Goal: Information Seeking & Learning: Learn about a topic

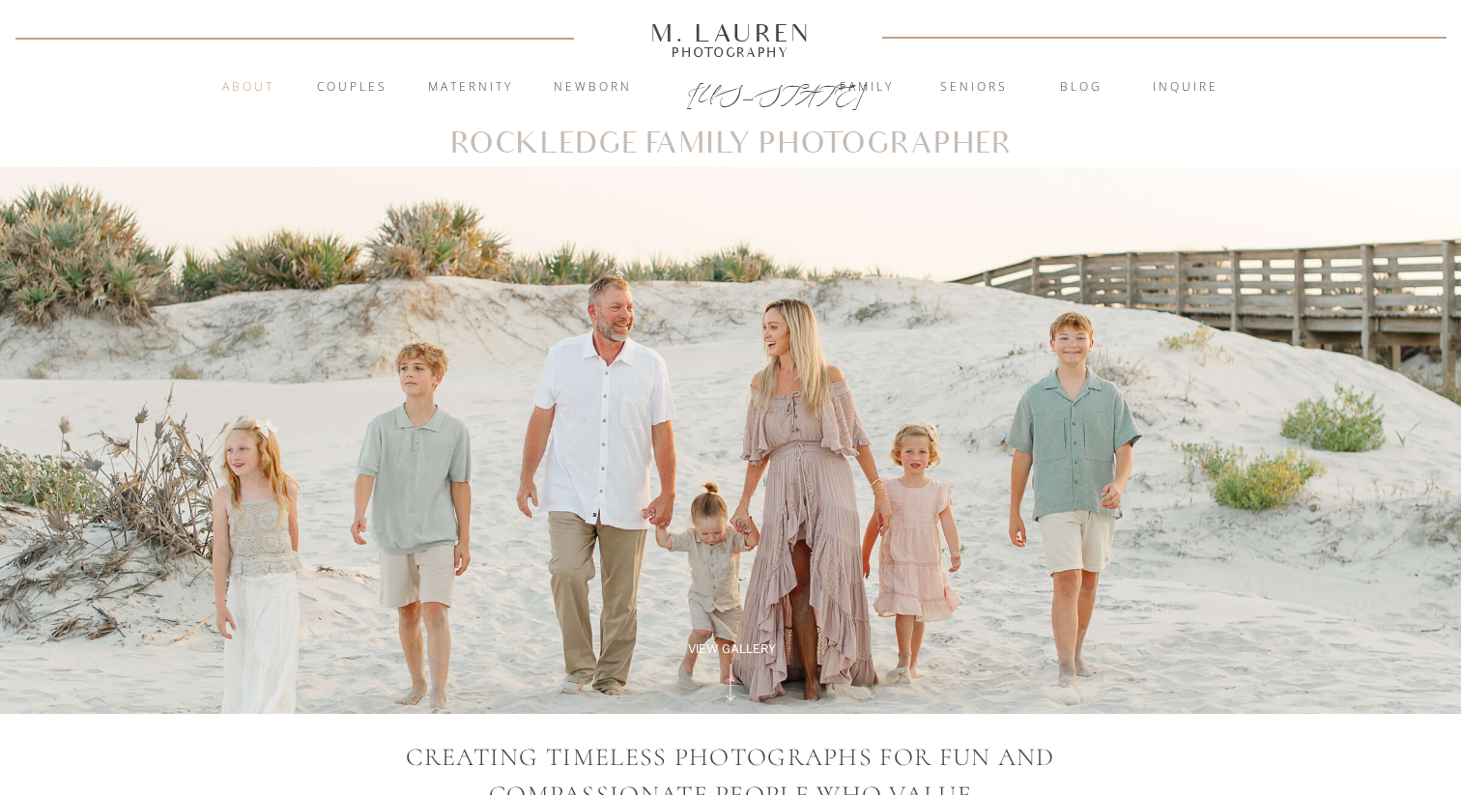
click at [240, 83] on nav "About" at bounding box center [248, 87] width 74 height 19
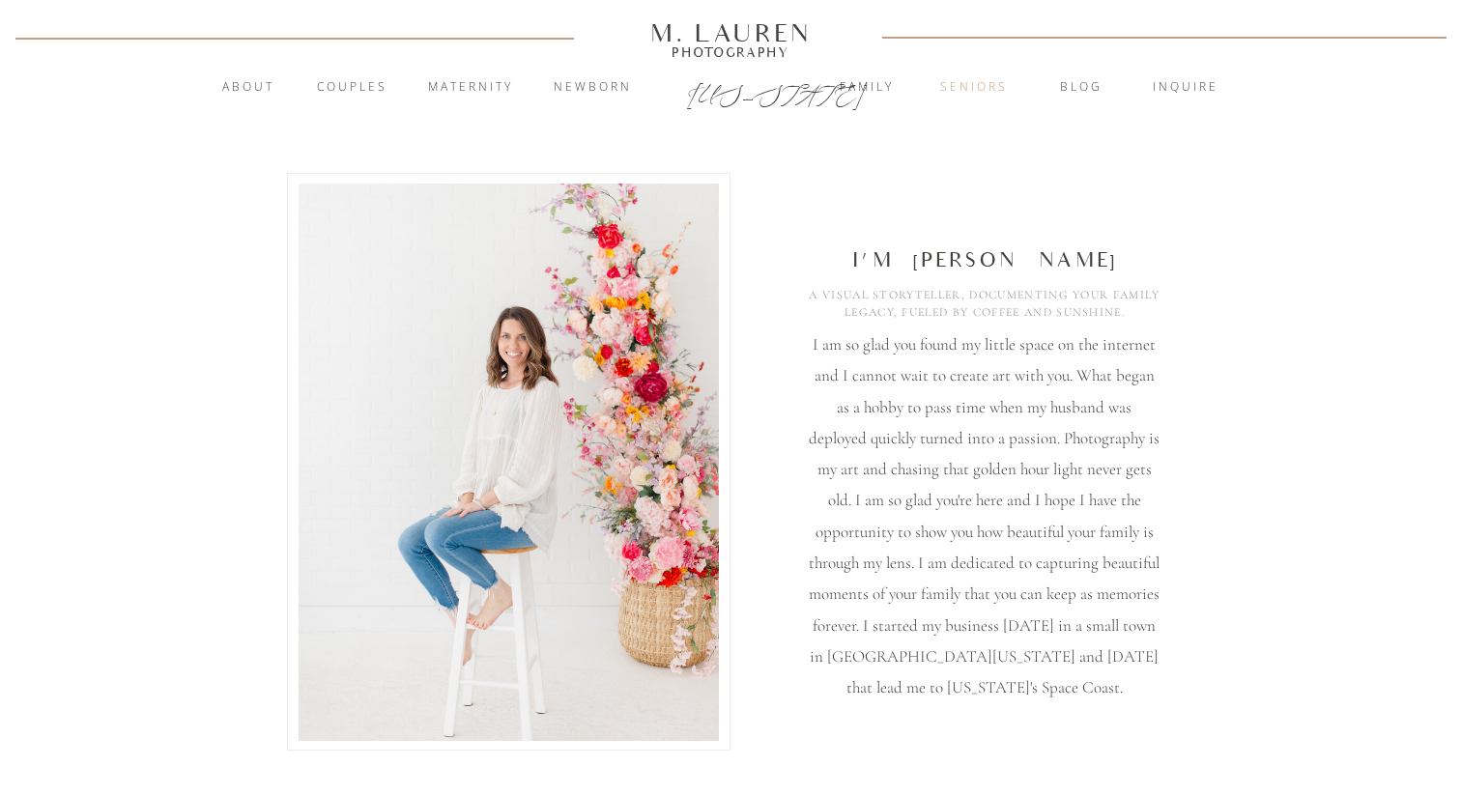
click at [986, 90] on nav "Seniors" at bounding box center [974, 87] width 104 height 19
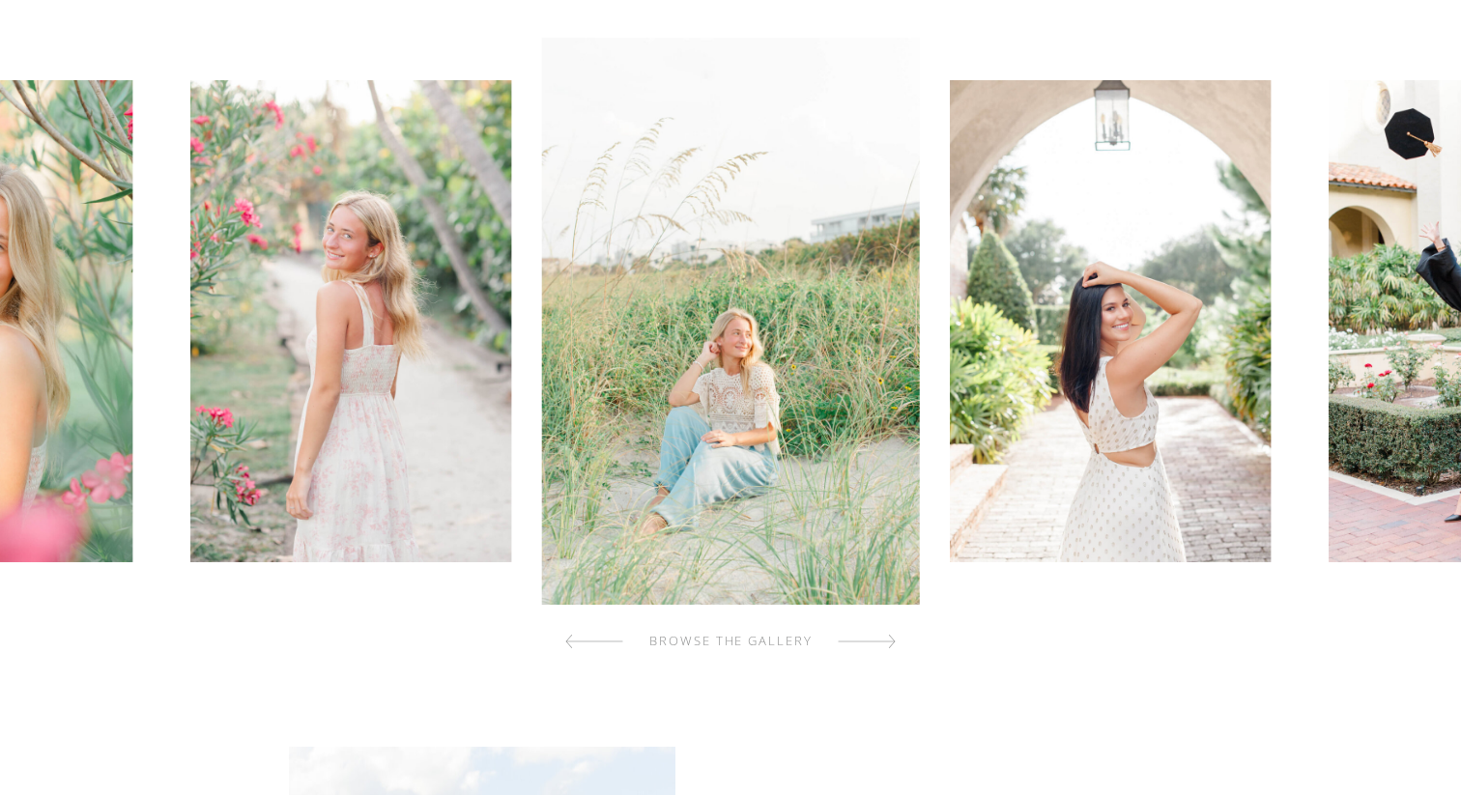
scroll to position [587, 0]
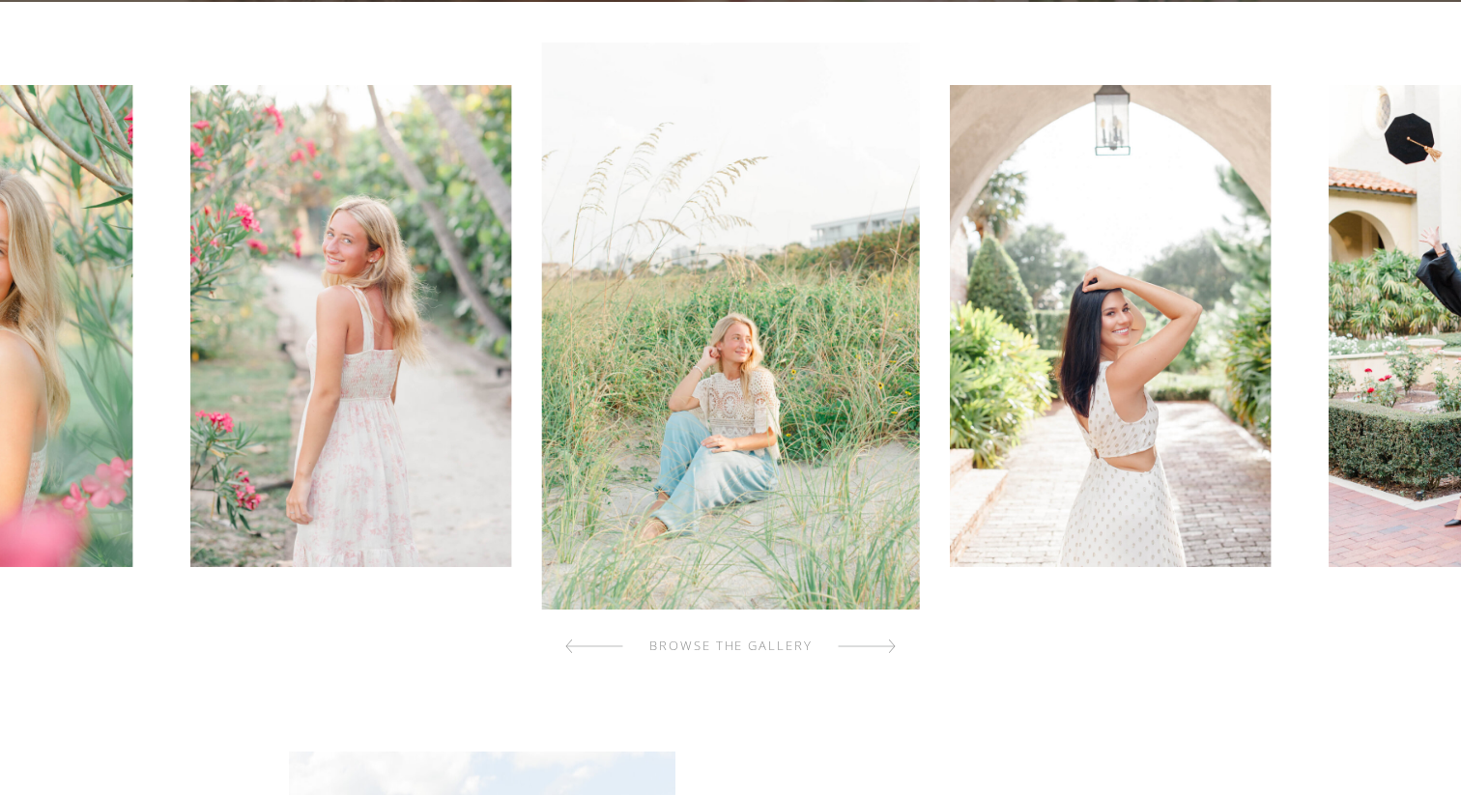
click at [870, 640] on div at bounding box center [867, 646] width 58 height 39
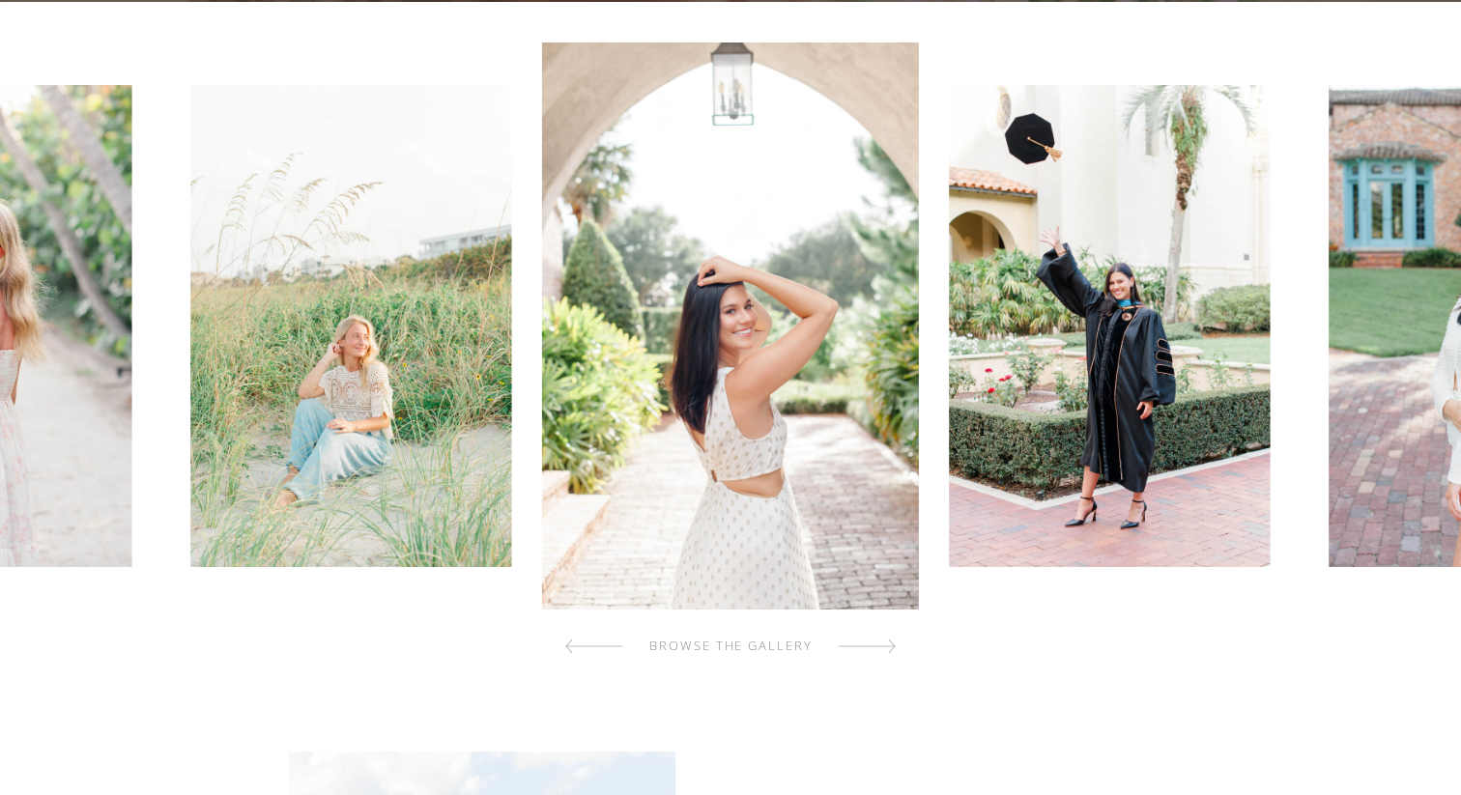
click at [871, 645] on div at bounding box center [867, 646] width 58 height 39
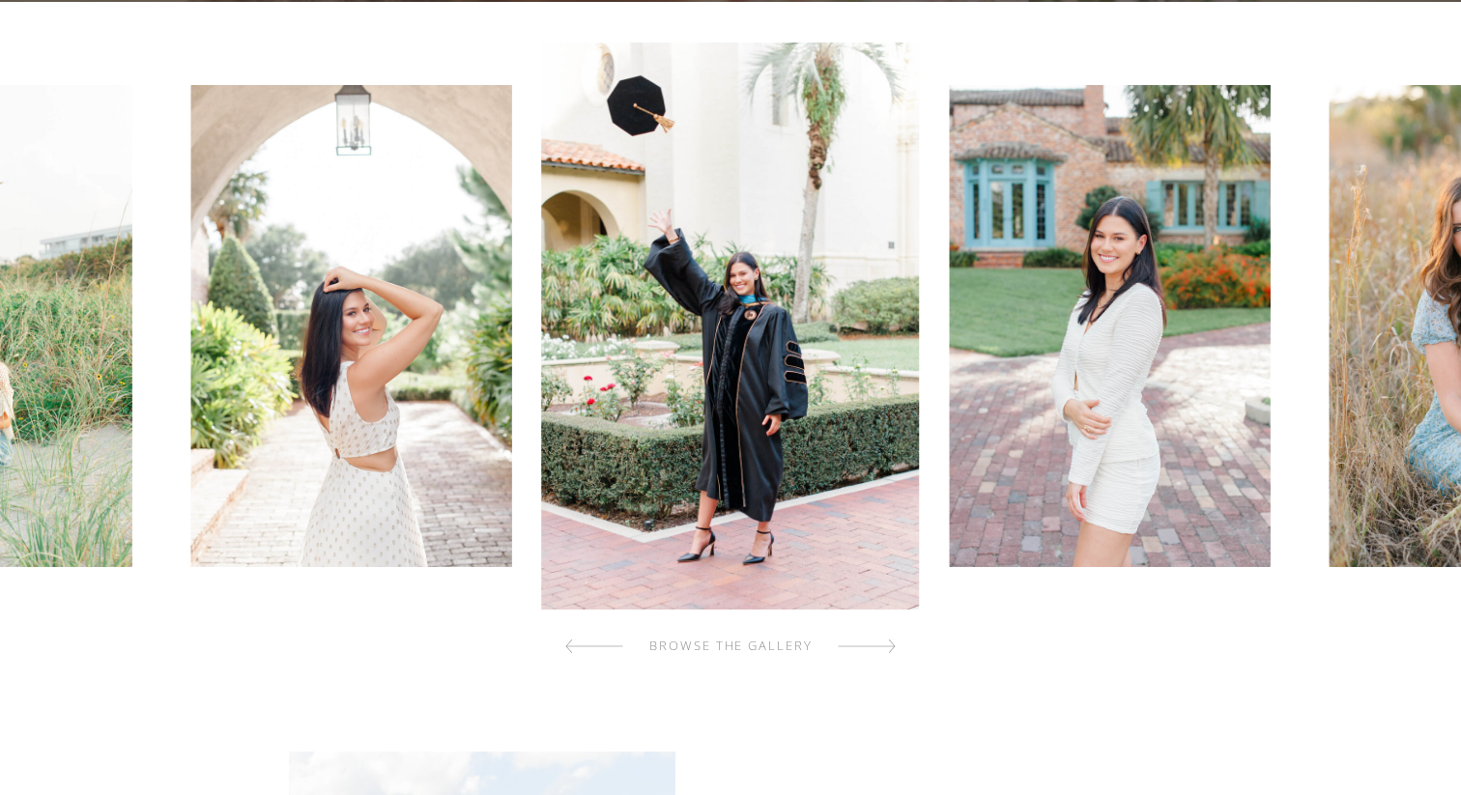
click at [871, 646] on div at bounding box center [867, 646] width 58 height 39
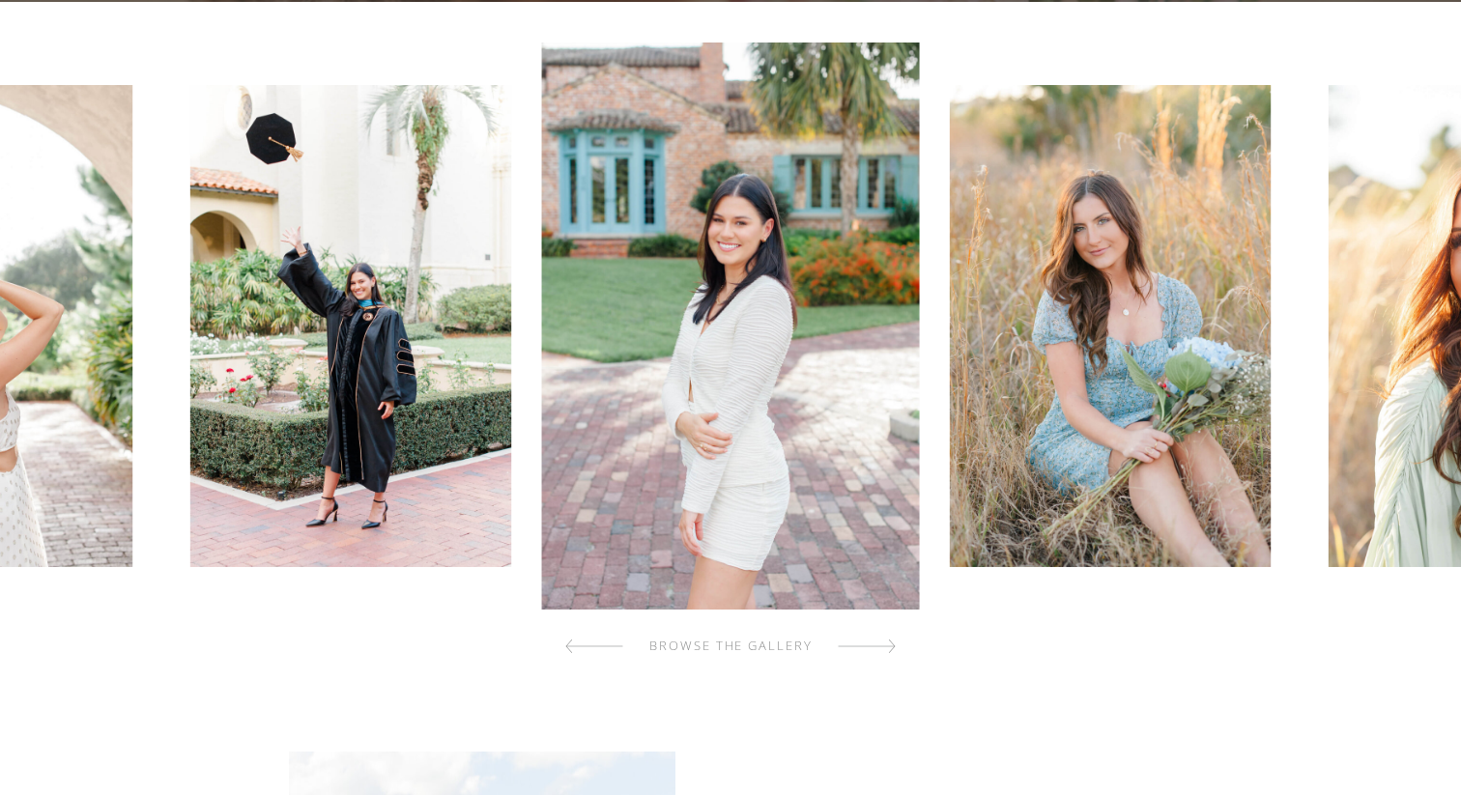
click at [872, 648] on div at bounding box center [867, 646] width 58 height 39
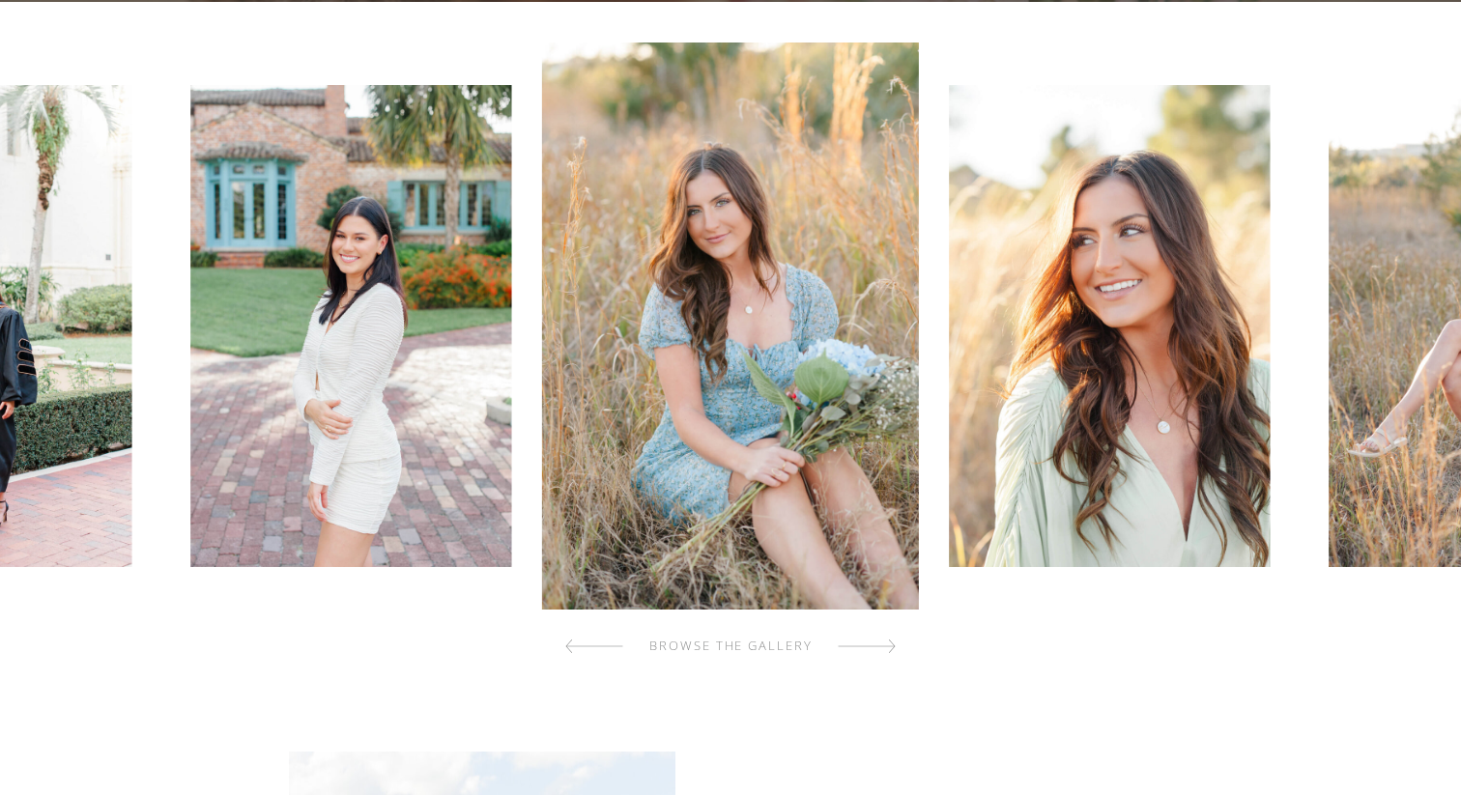
click at [873, 651] on div at bounding box center [867, 646] width 58 height 39
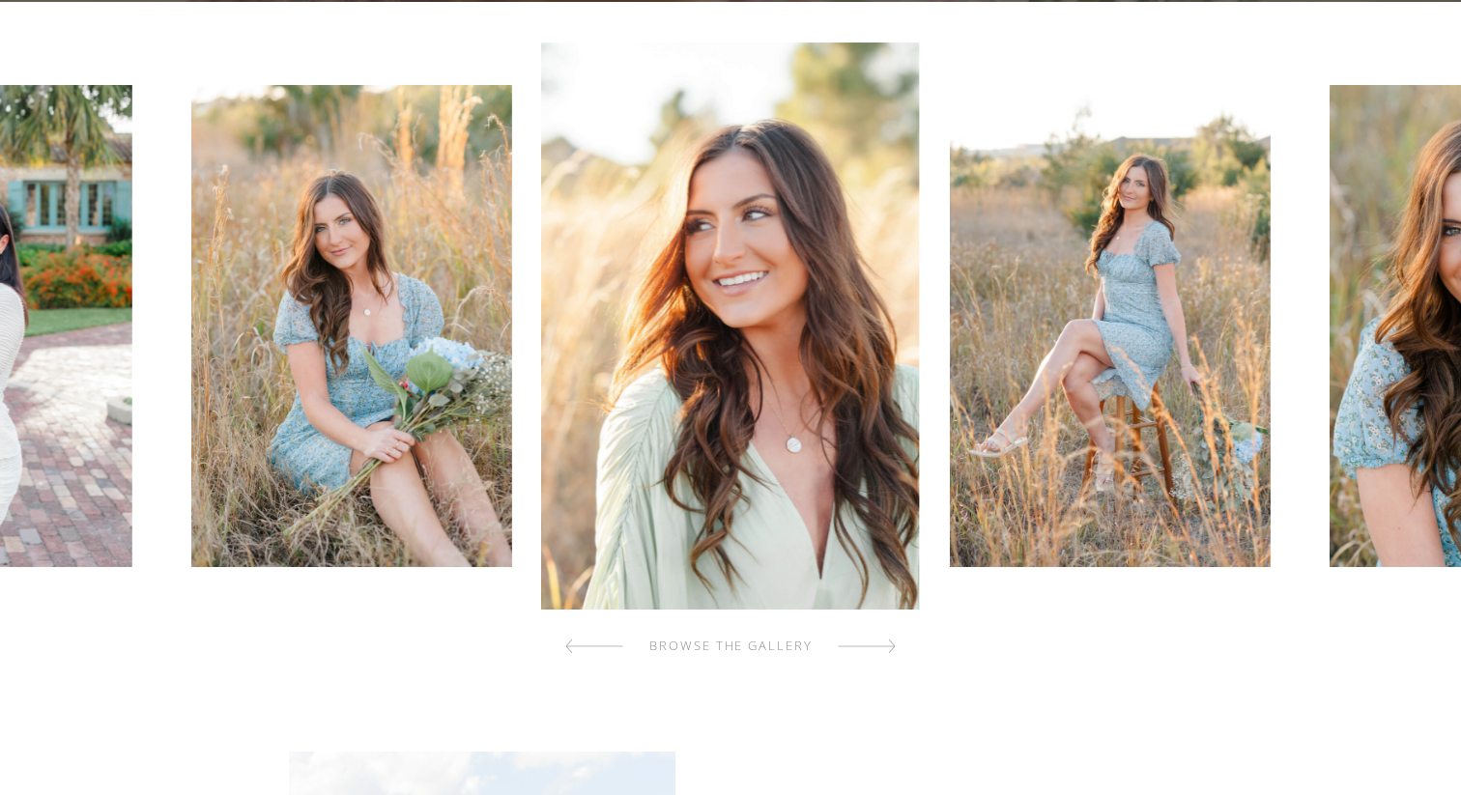
click at [874, 652] on div at bounding box center [867, 646] width 58 height 39
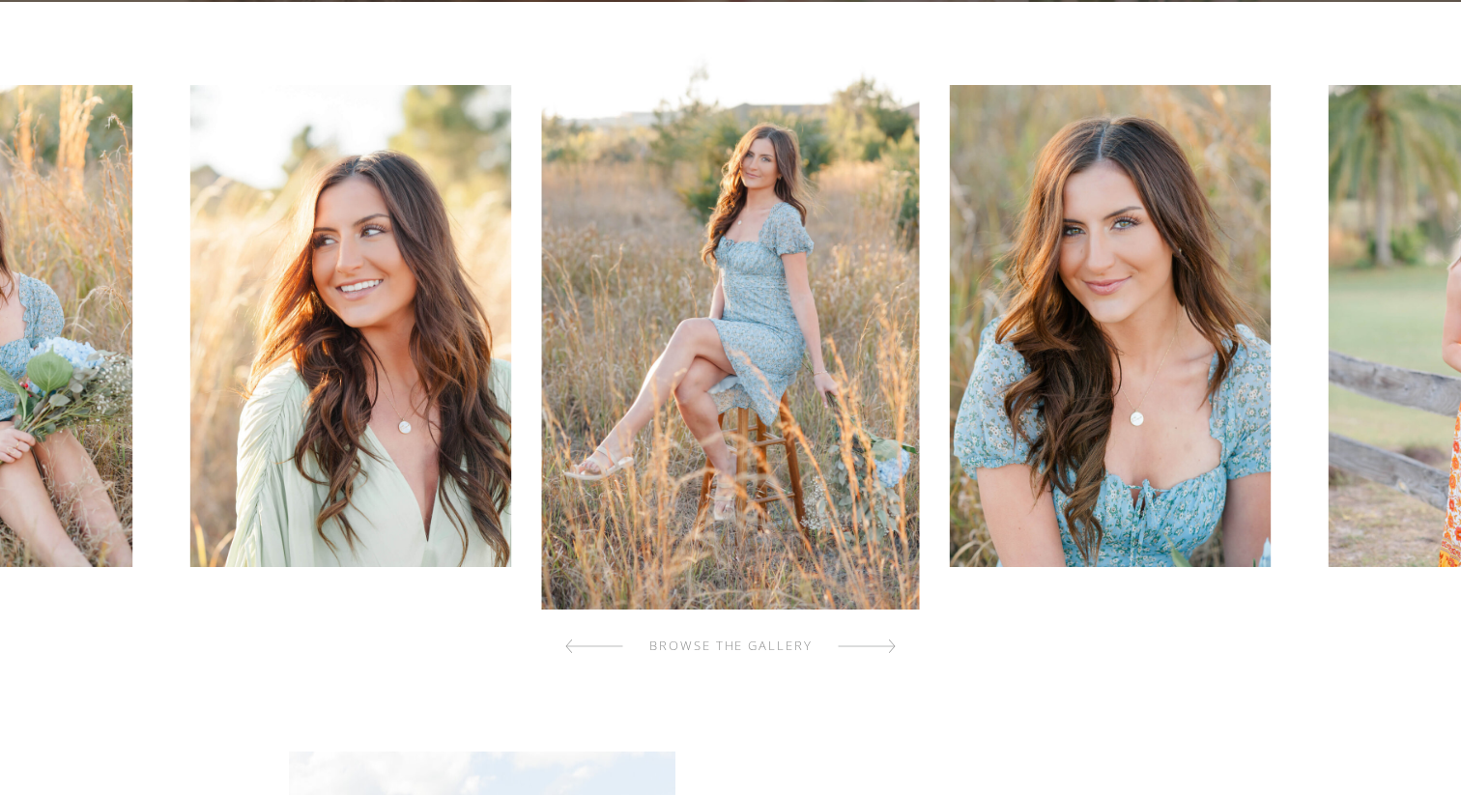
click at [875, 653] on div at bounding box center [867, 646] width 58 height 39
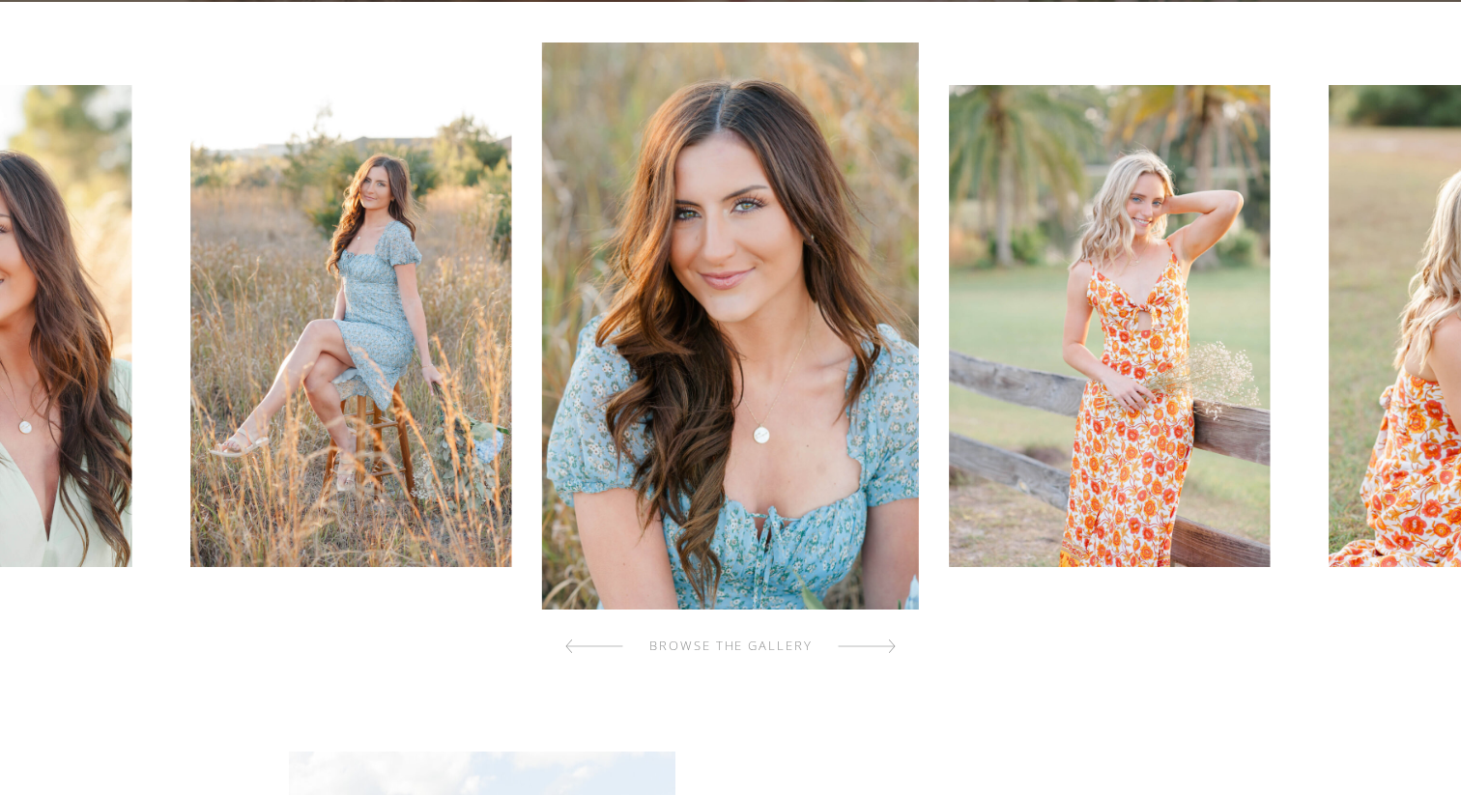
click at [875, 654] on div at bounding box center [867, 646] width 58 height 39
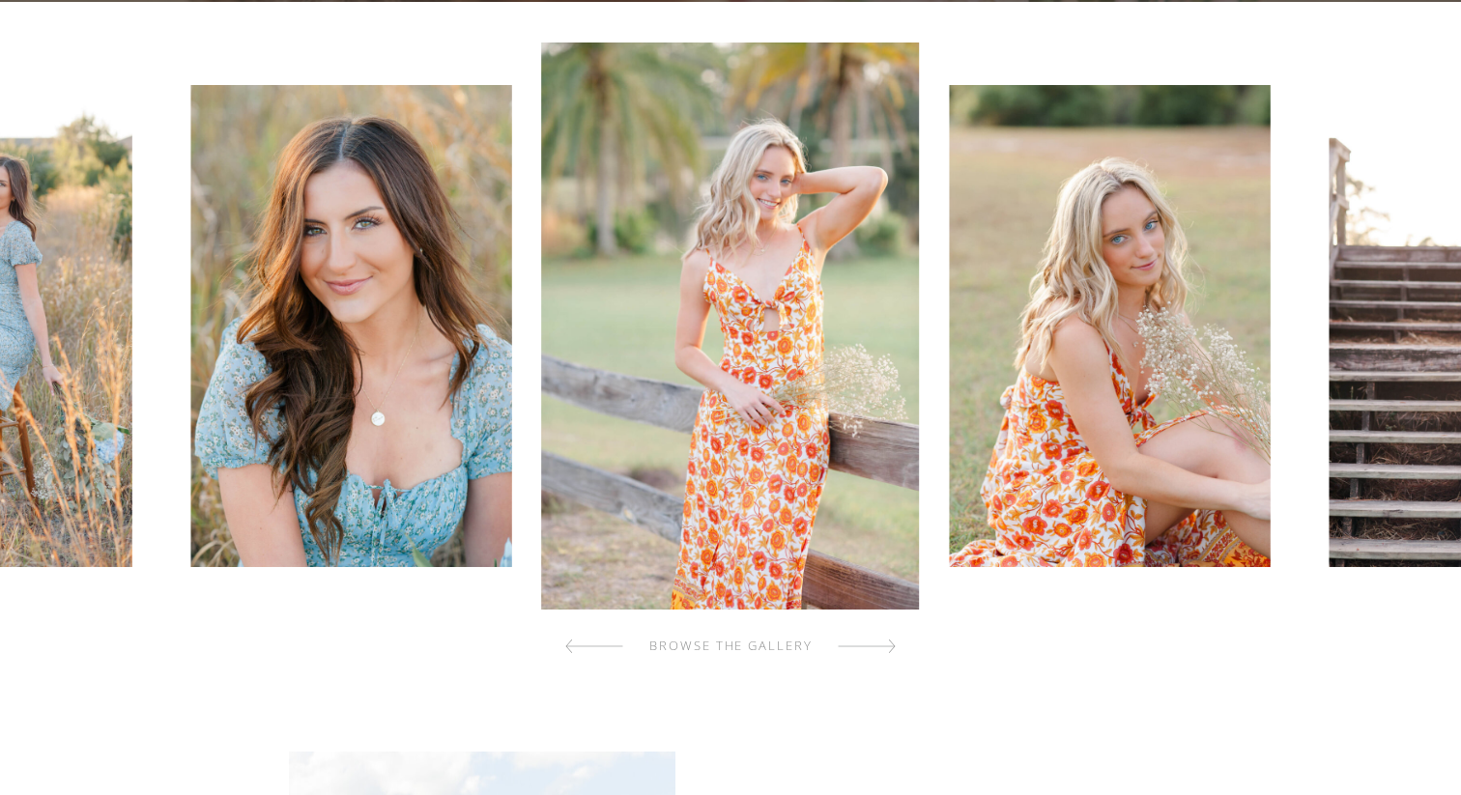
click at [875, 656] on div at bounding box center [867, 646] width 58 height 39
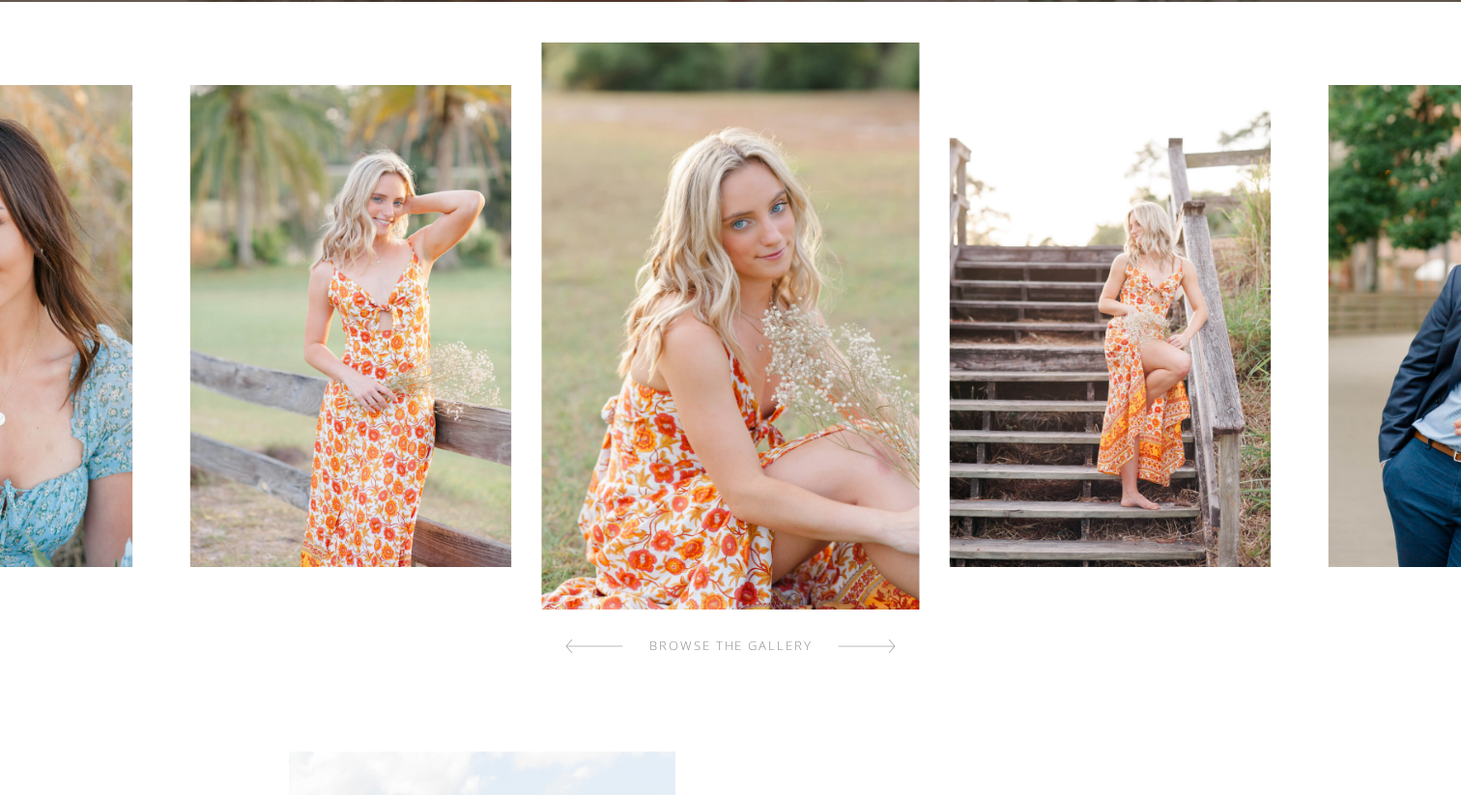
click at [875, 658] on div at bounding box center [867, 646] width 58 height 39
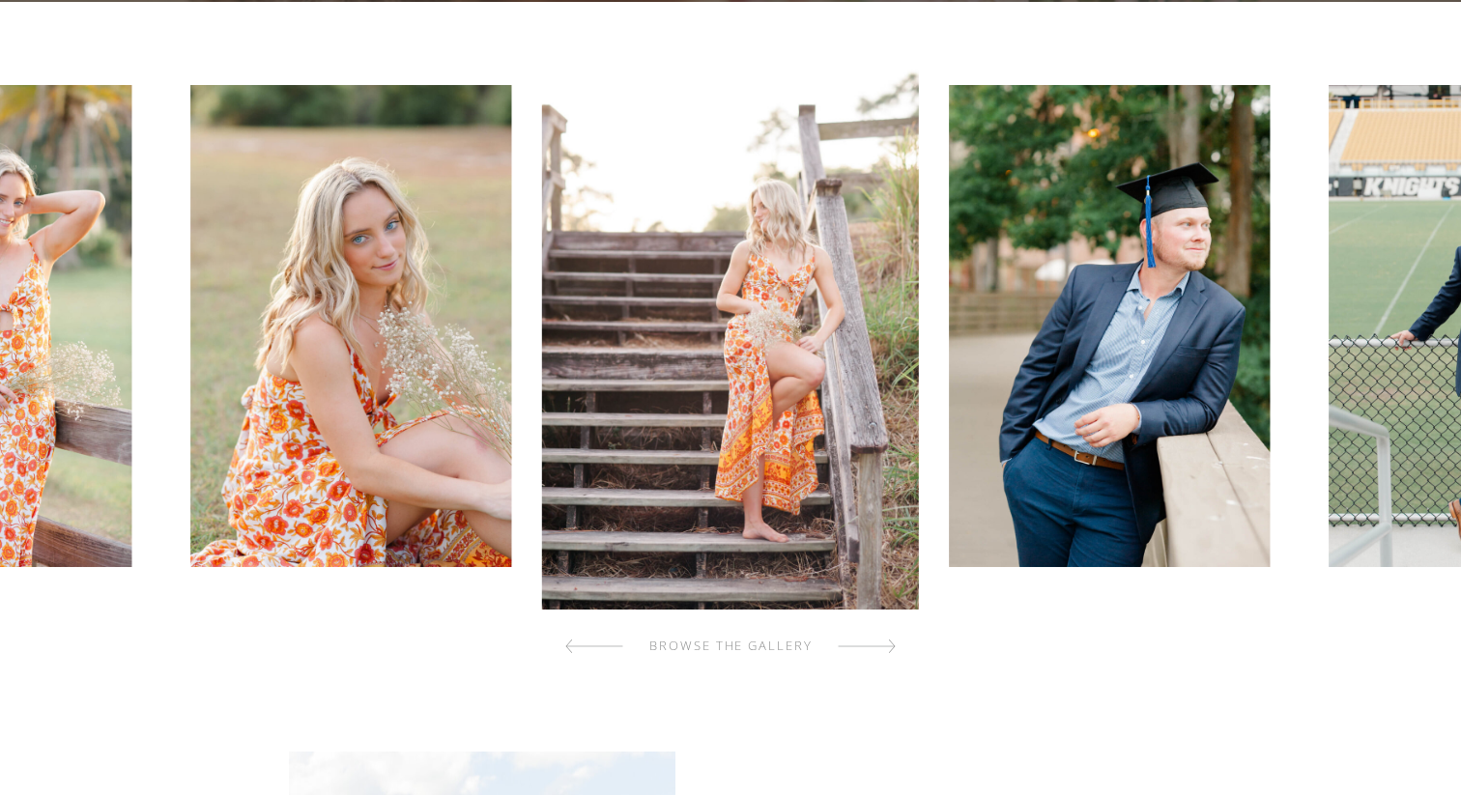
click at [875, 659] on div at bounding box center [867, 646] width 58 height 39
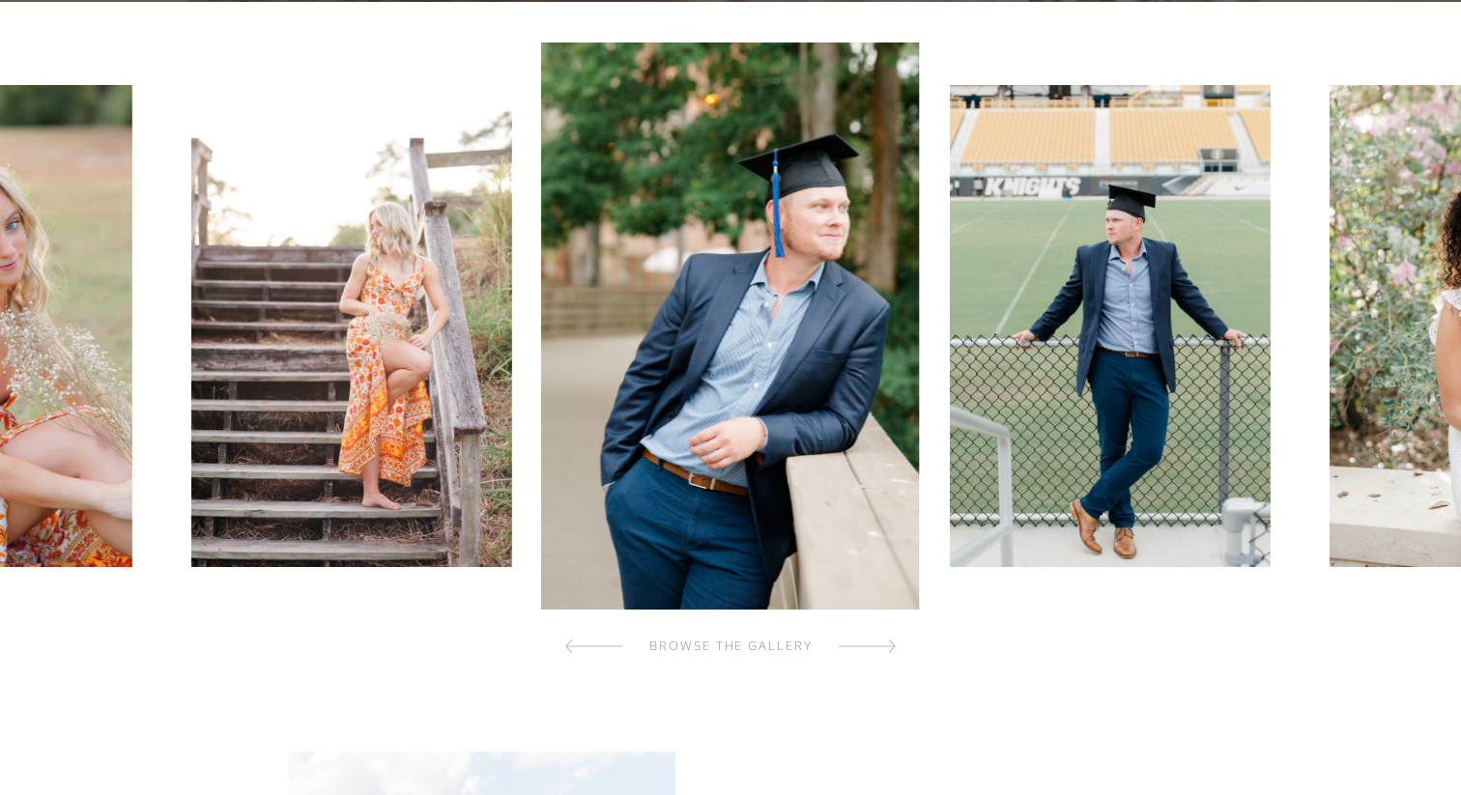
click at [876, 660] on div at bounding box center [867, 646] width 58 height 39
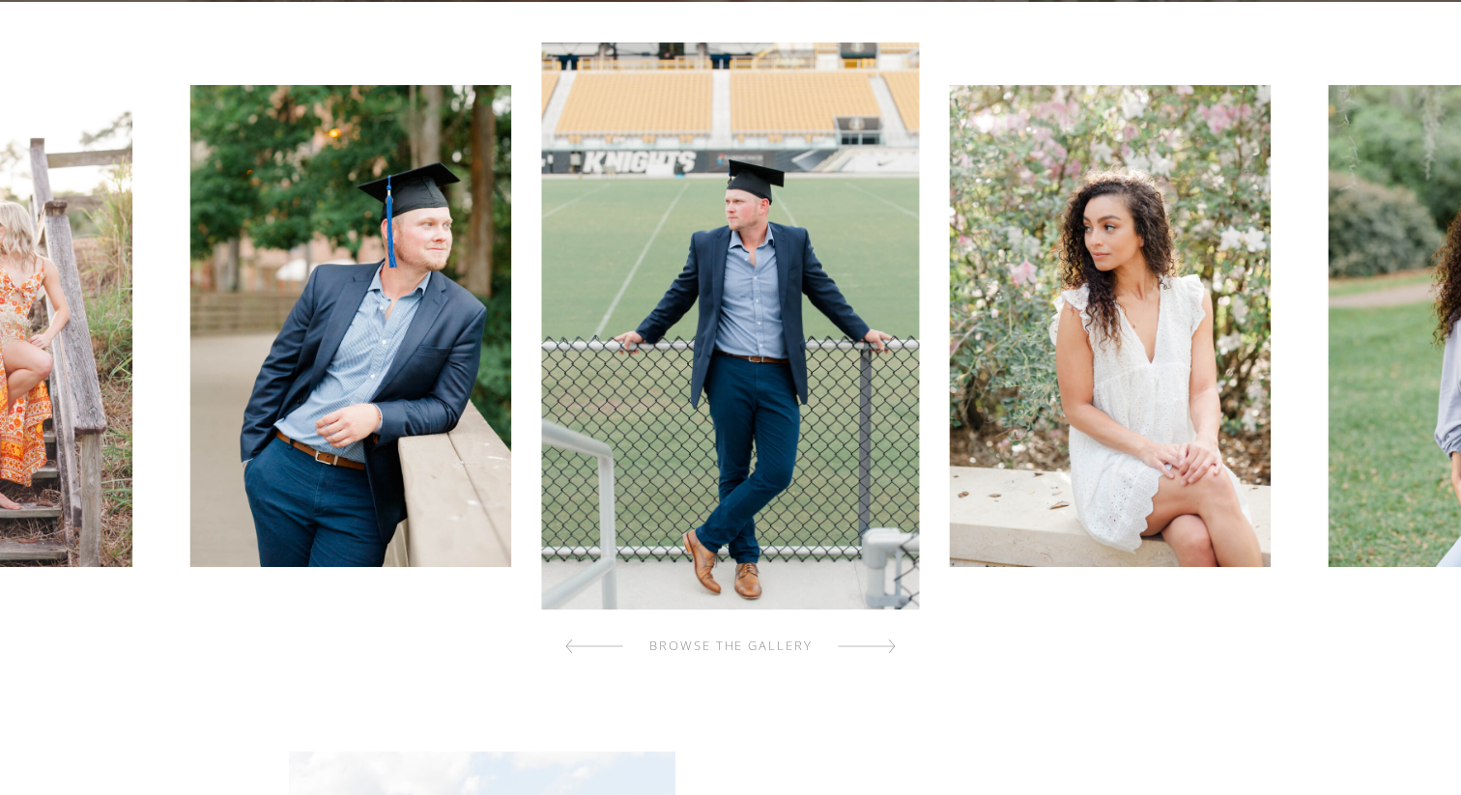
click at [876, 661] on div at bounding box center [867, 646] width 58 height 39
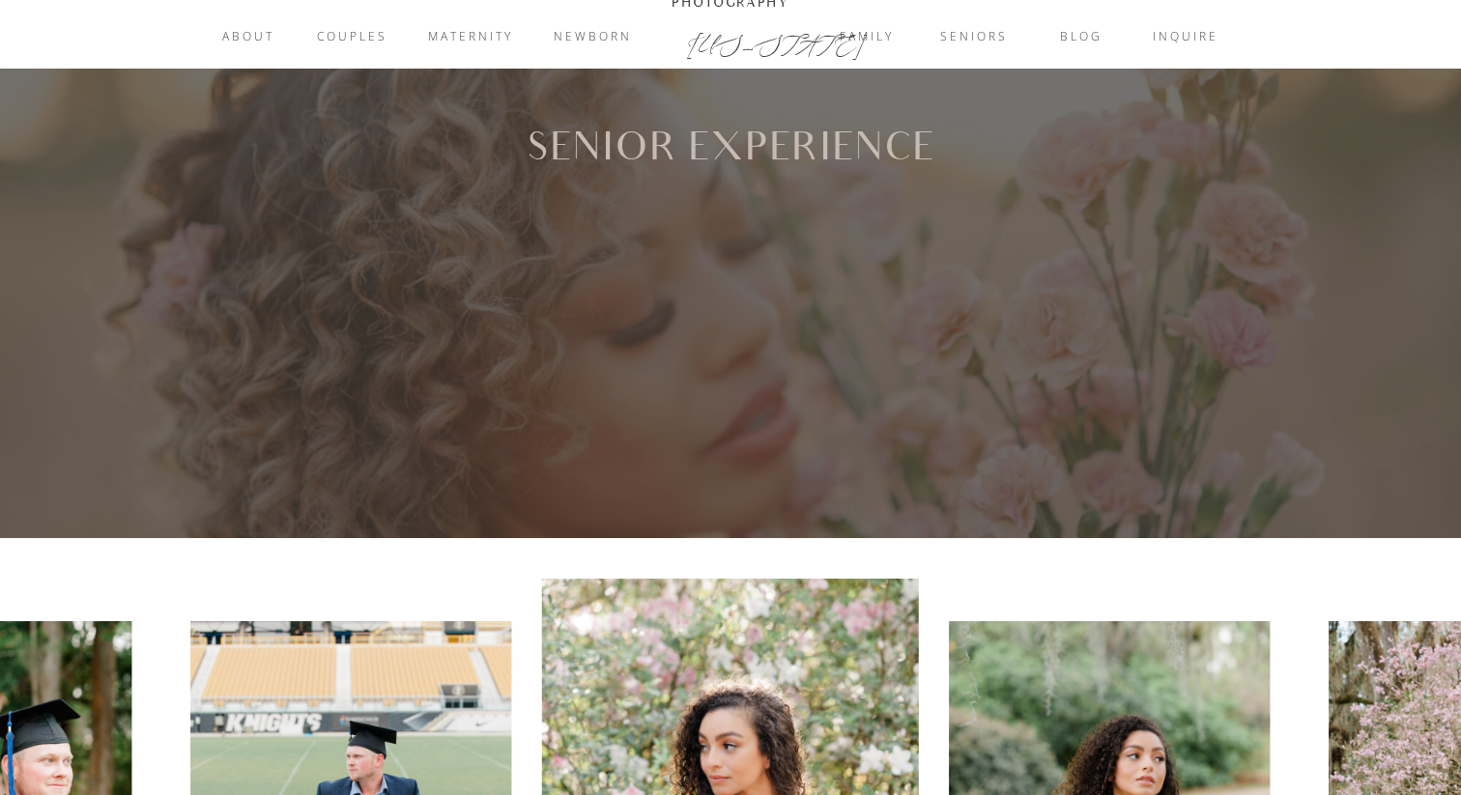
scroll to position [0, 0]
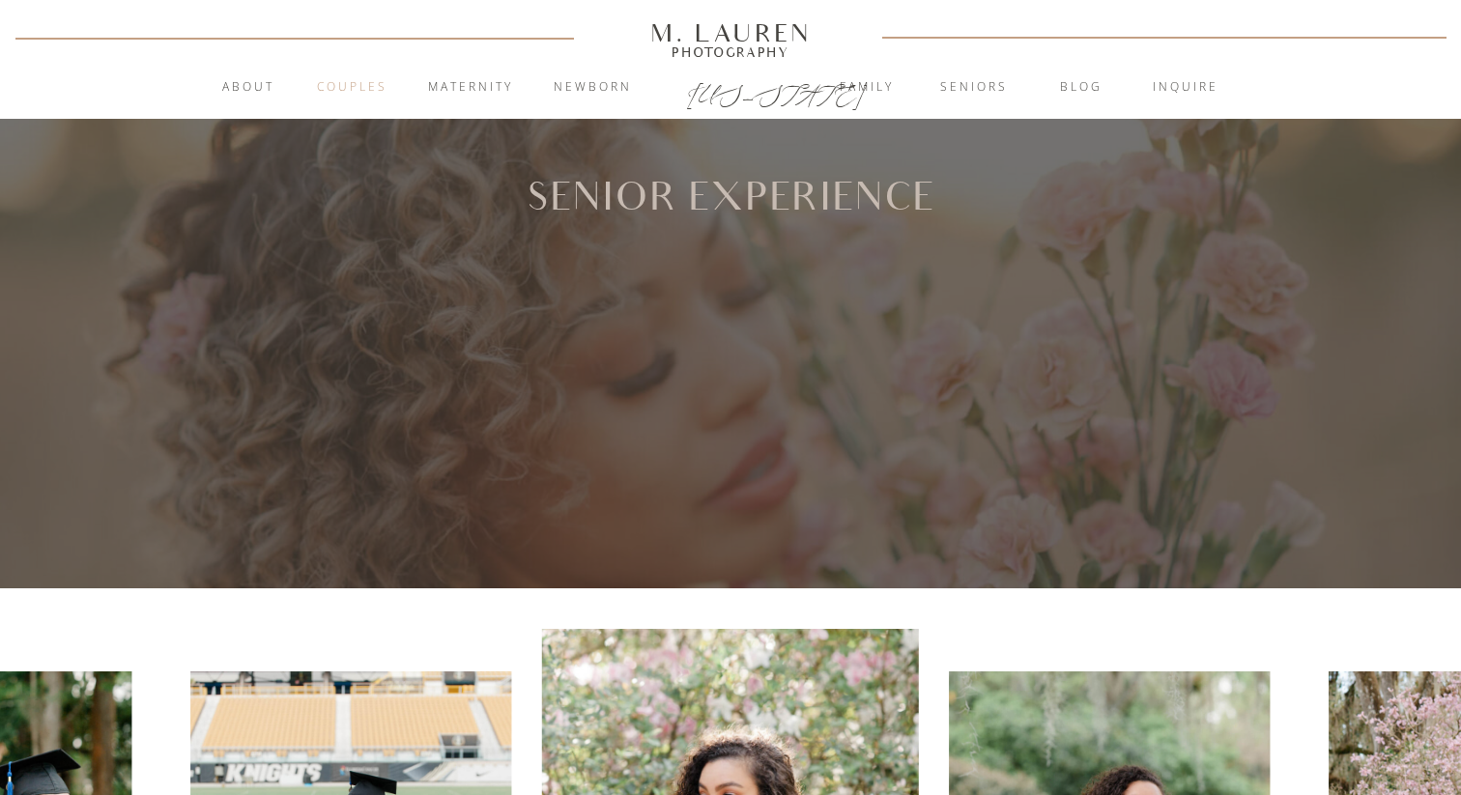
click at [370, 91] on nav "Couples" at bounding box center [352, 87] width 104 height 19
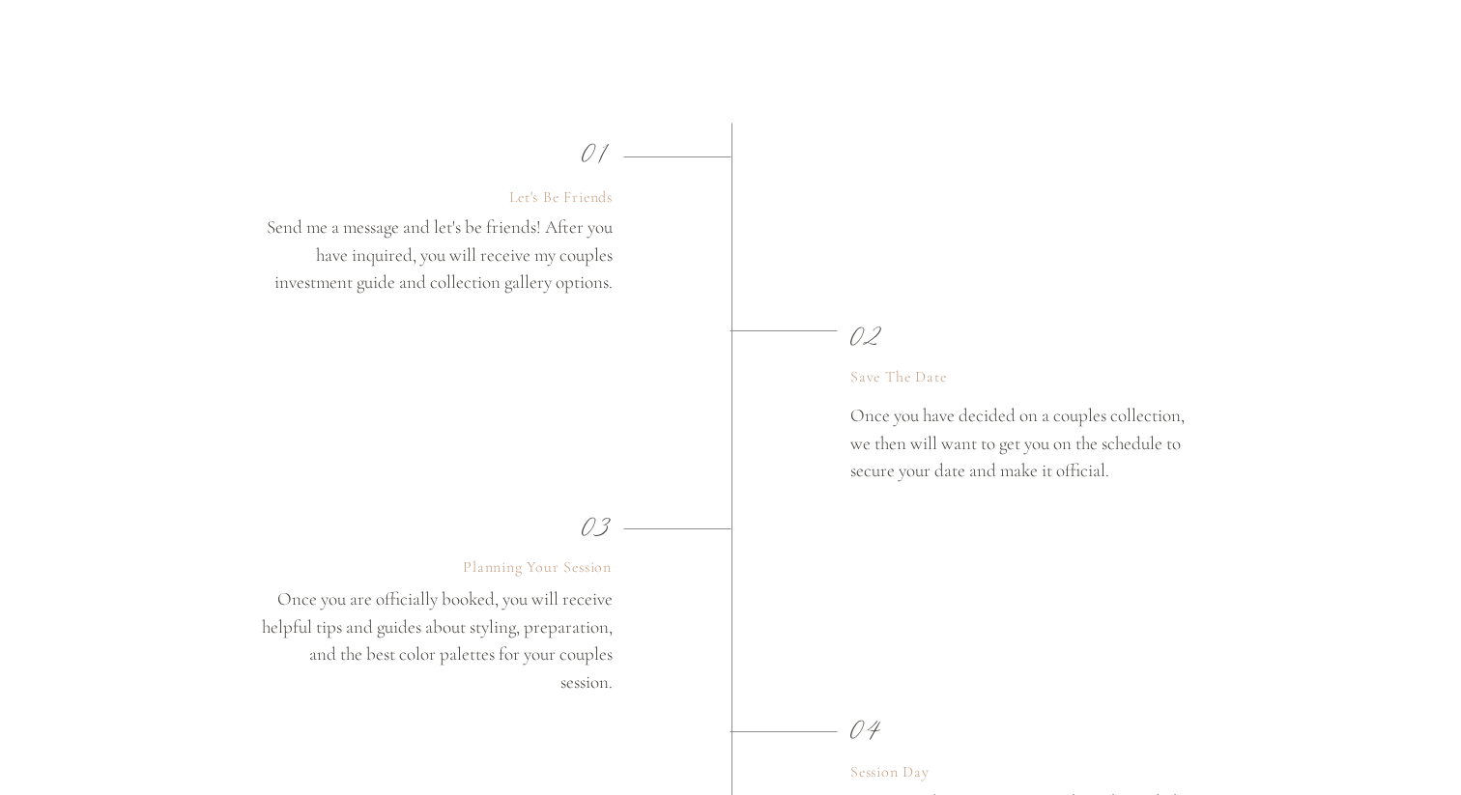
scroll to position [3213, 0]
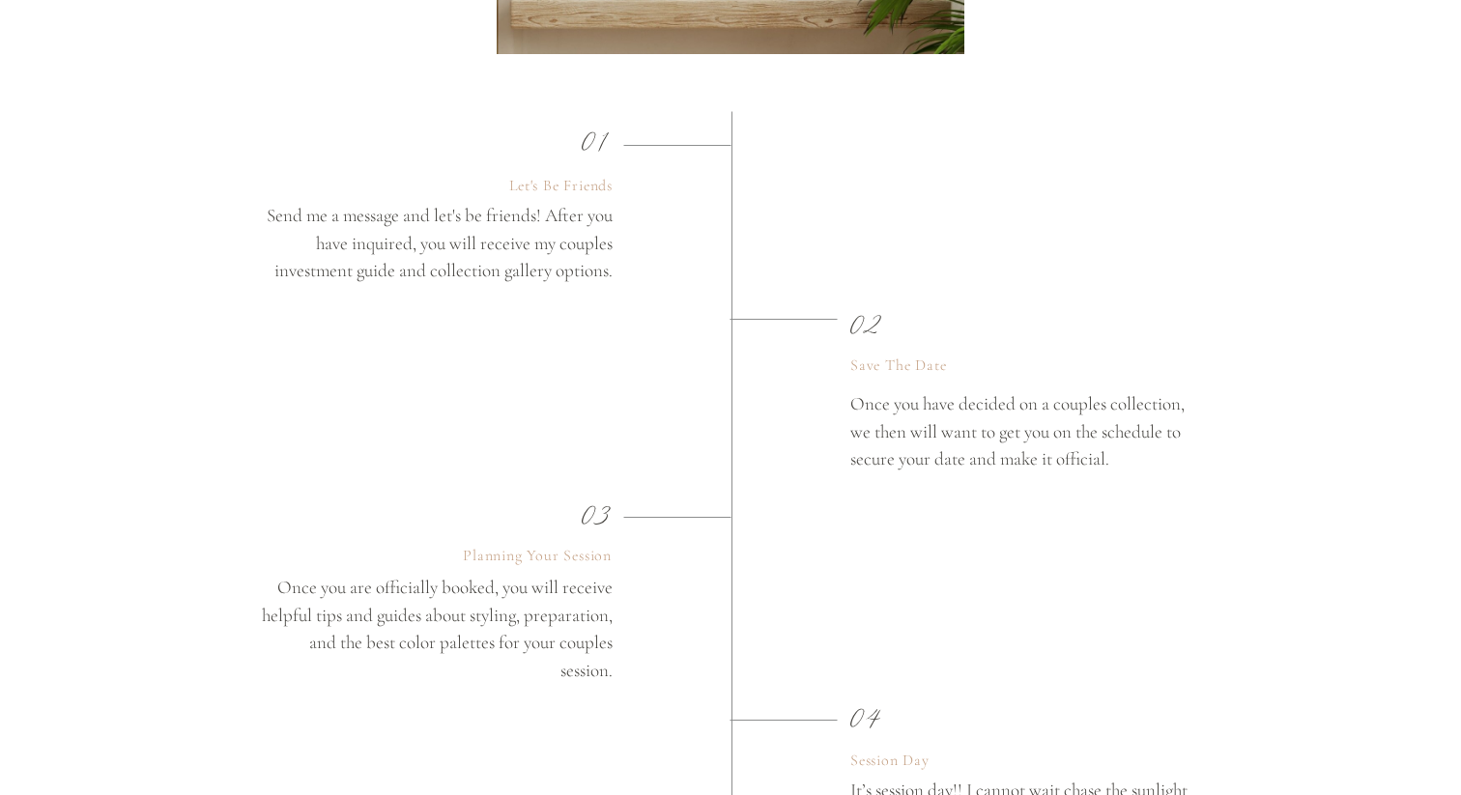
click at [574, 222] on p "Send me a message and let's be friends! After you have inquired, you will recei…" at bounding box center [436, 249] width 354 height 94
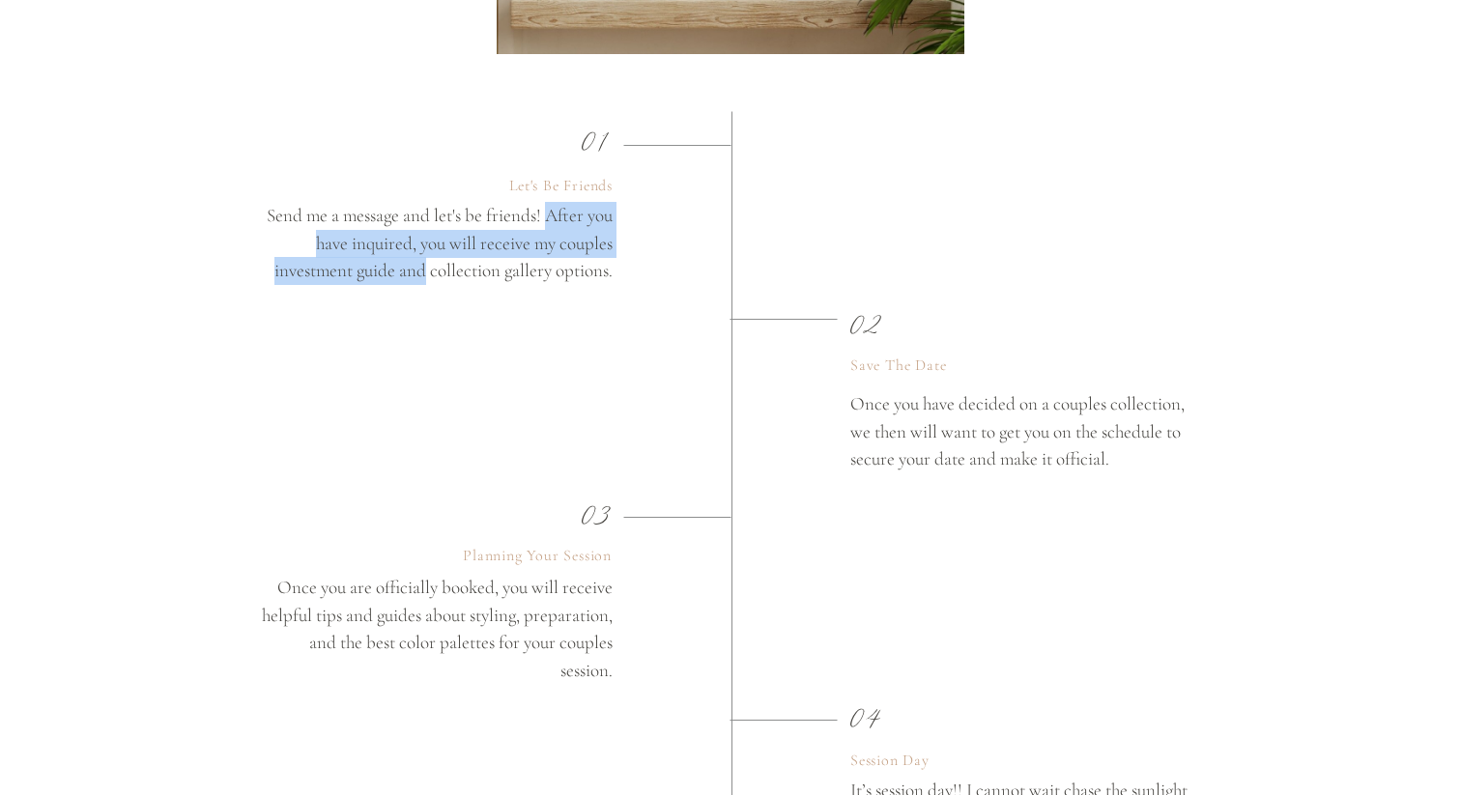
drag, startPoint x: 544, startPoint y: 213, endPoint x: 424, endPoint y: 259, distance: 128.5
click at [424, 259] on p "Send me a message and let's be friends! After you have inquired, you will recei…" at bounding box center [436, 249] width 354 height 94
copy p "After you have inquired, you will receive my couples investment guide and"
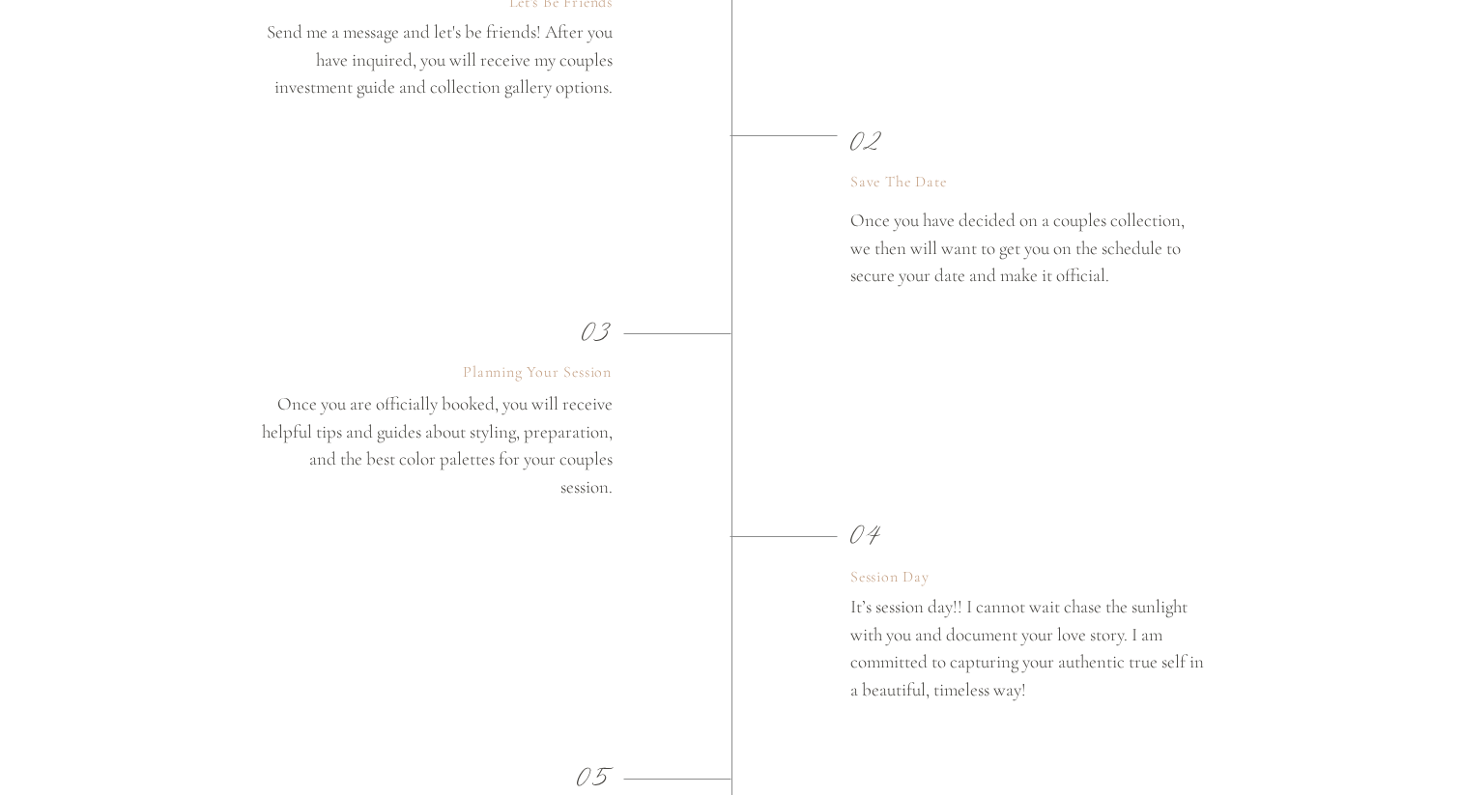
scroll to position [3411, 0]
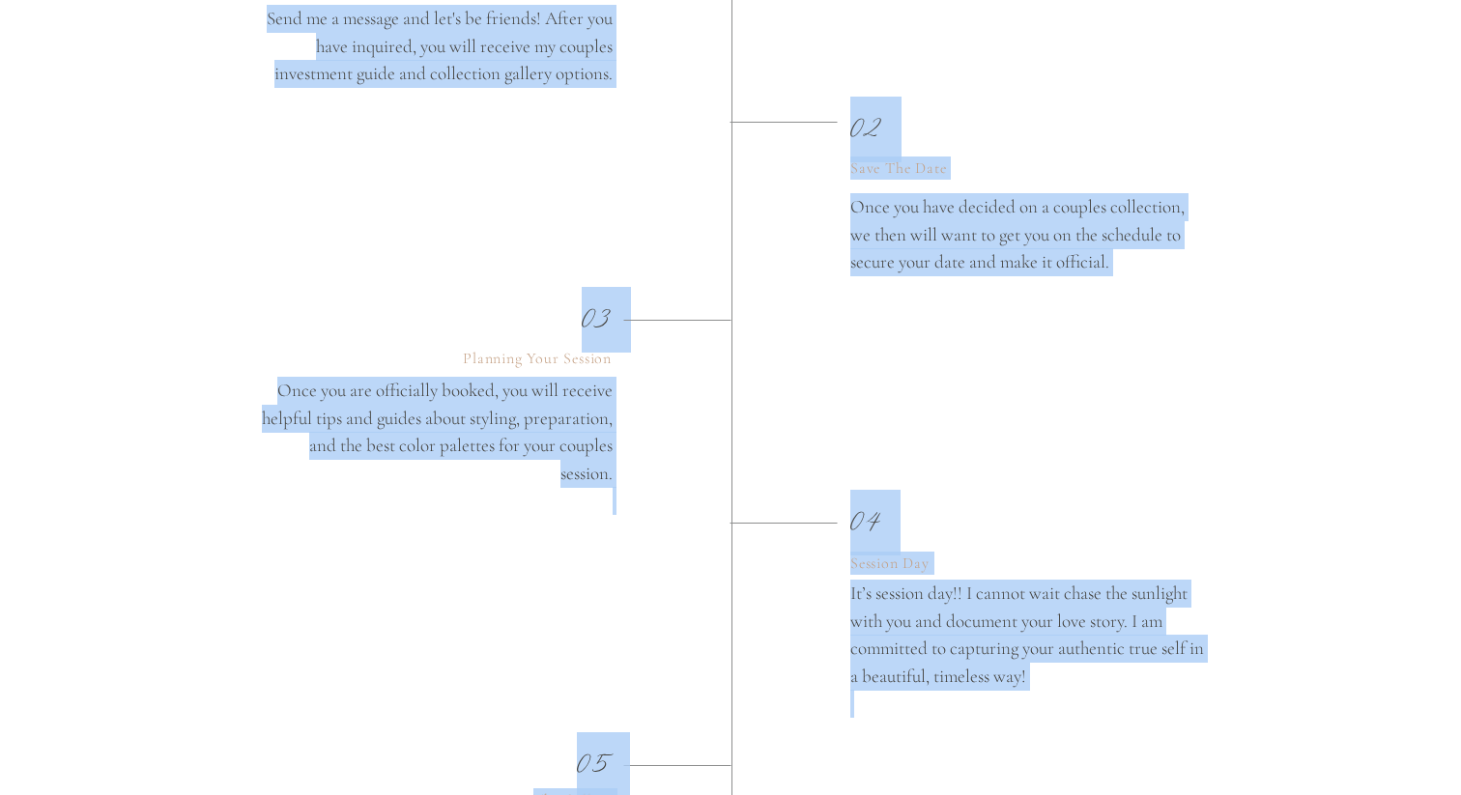
drag, startPoint x: 460, startPoint y: 360, endPoint x: 619, endPoint y: 349, distance: 159.9
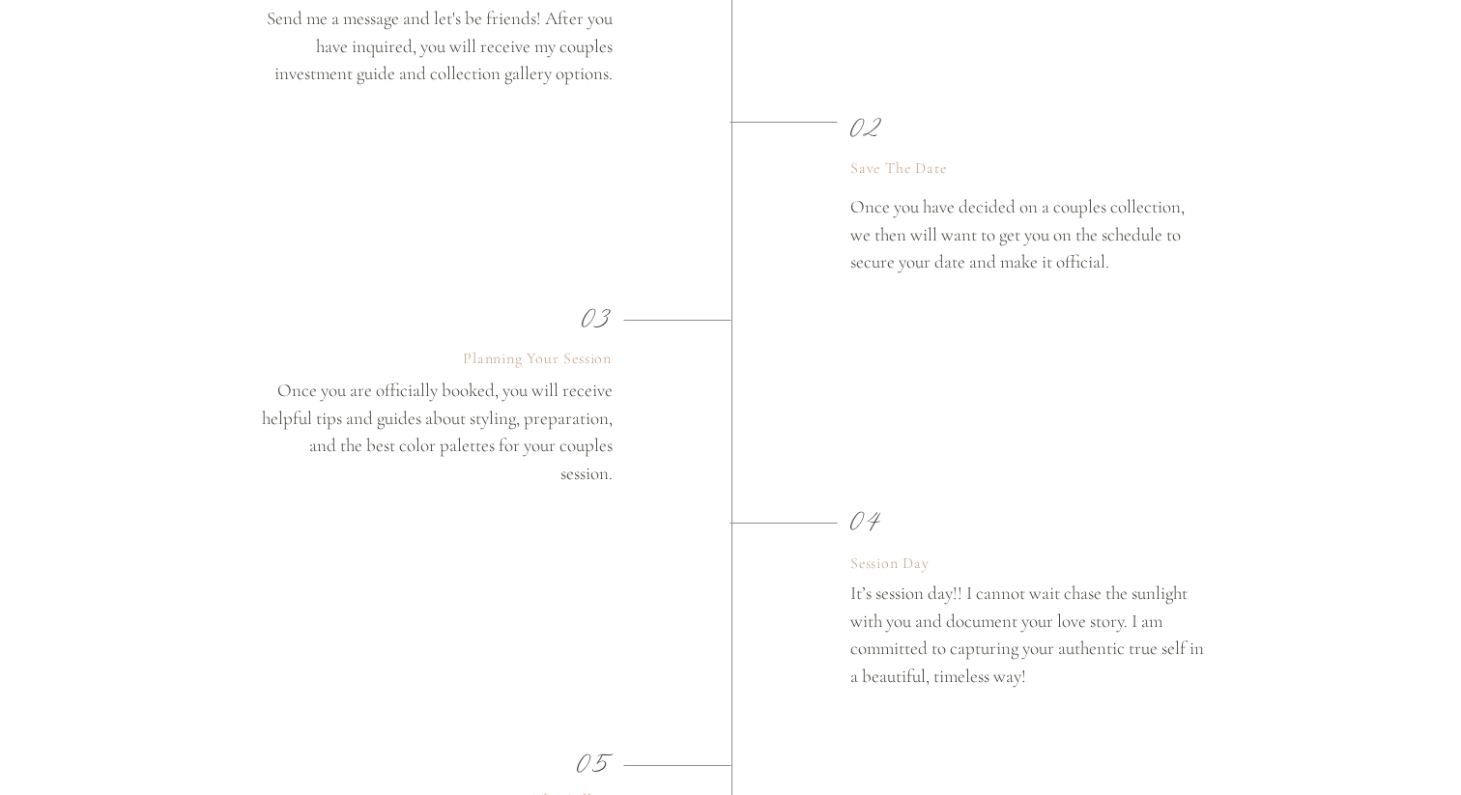
drag, startPoint x: 464, startPoint y: 362, endPoint x: 610, endPoint y: 351, distance: 146.4
click at [611, 351] on p "Planning Your Session" at bounding box center [534, 358] width 155 height 23
copy p "Planning Your Session"
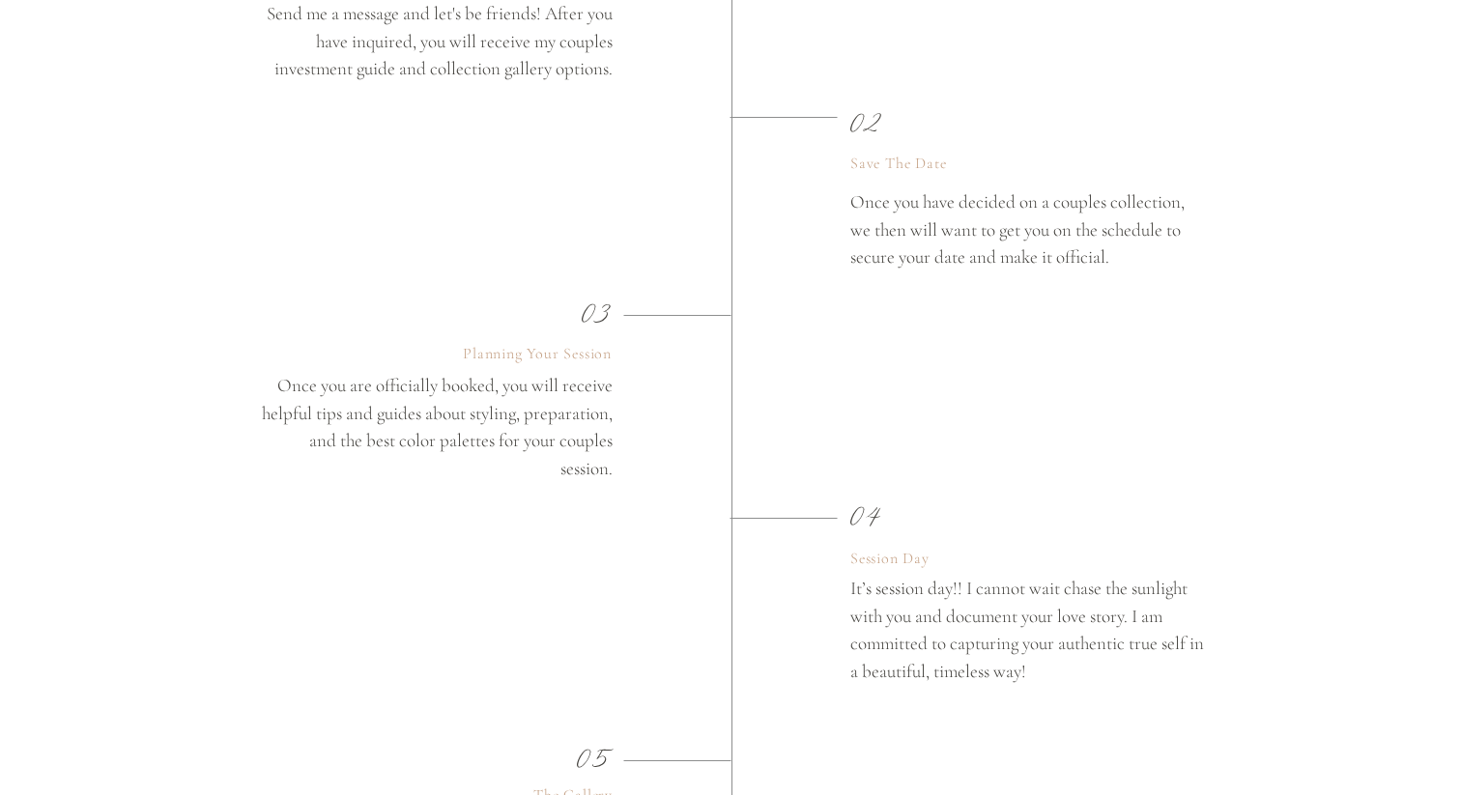
scroll to position [3417, 0]
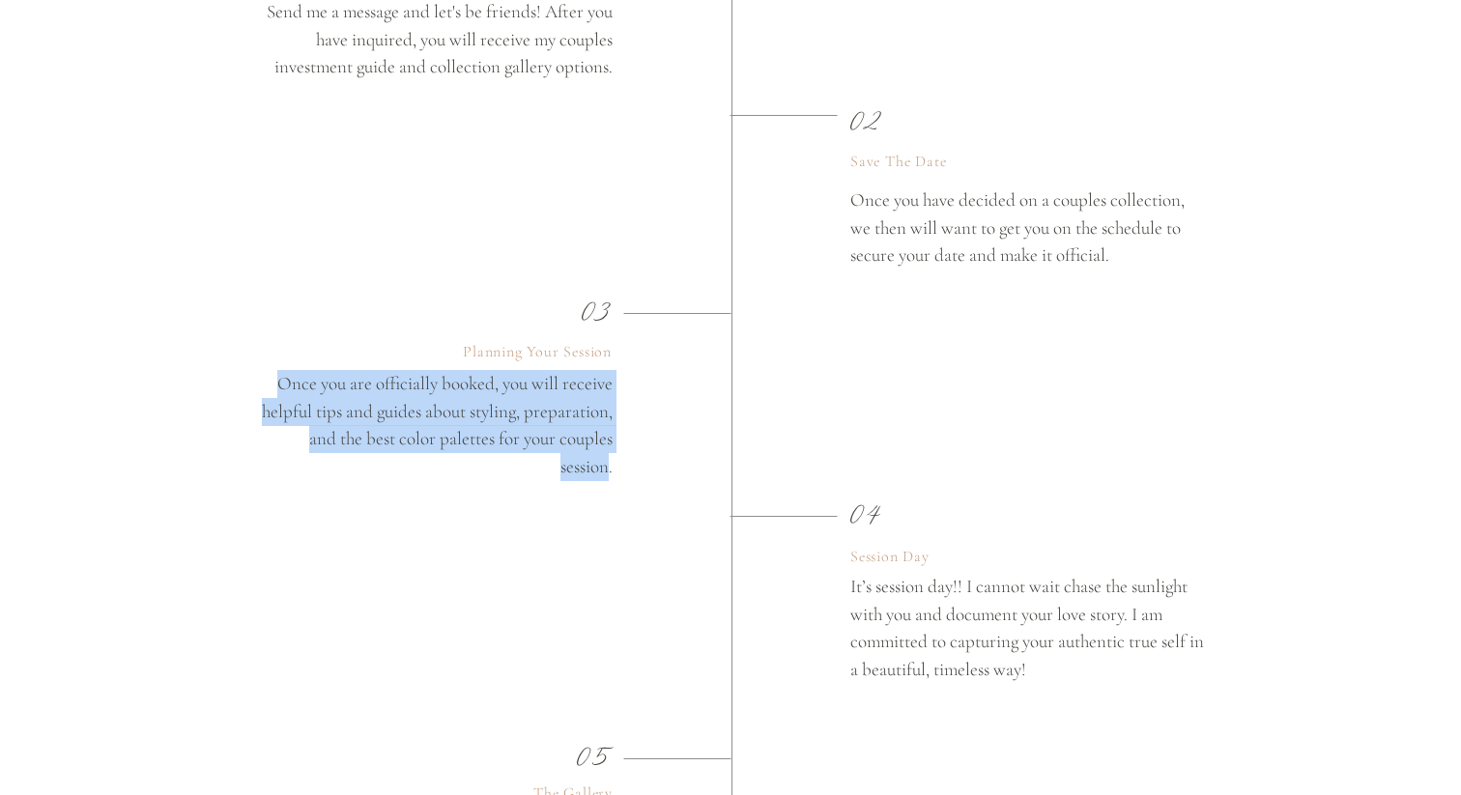
drag, startPoint x: 276, startPoint y: 383, endPoint x: 609, endPoint y: 459, distance: 341.1
click at [609, 459] on p "Once you are officially booked, you will receive helpful tips and guides about …" at bounding box center [436, 426] width 354 height 113
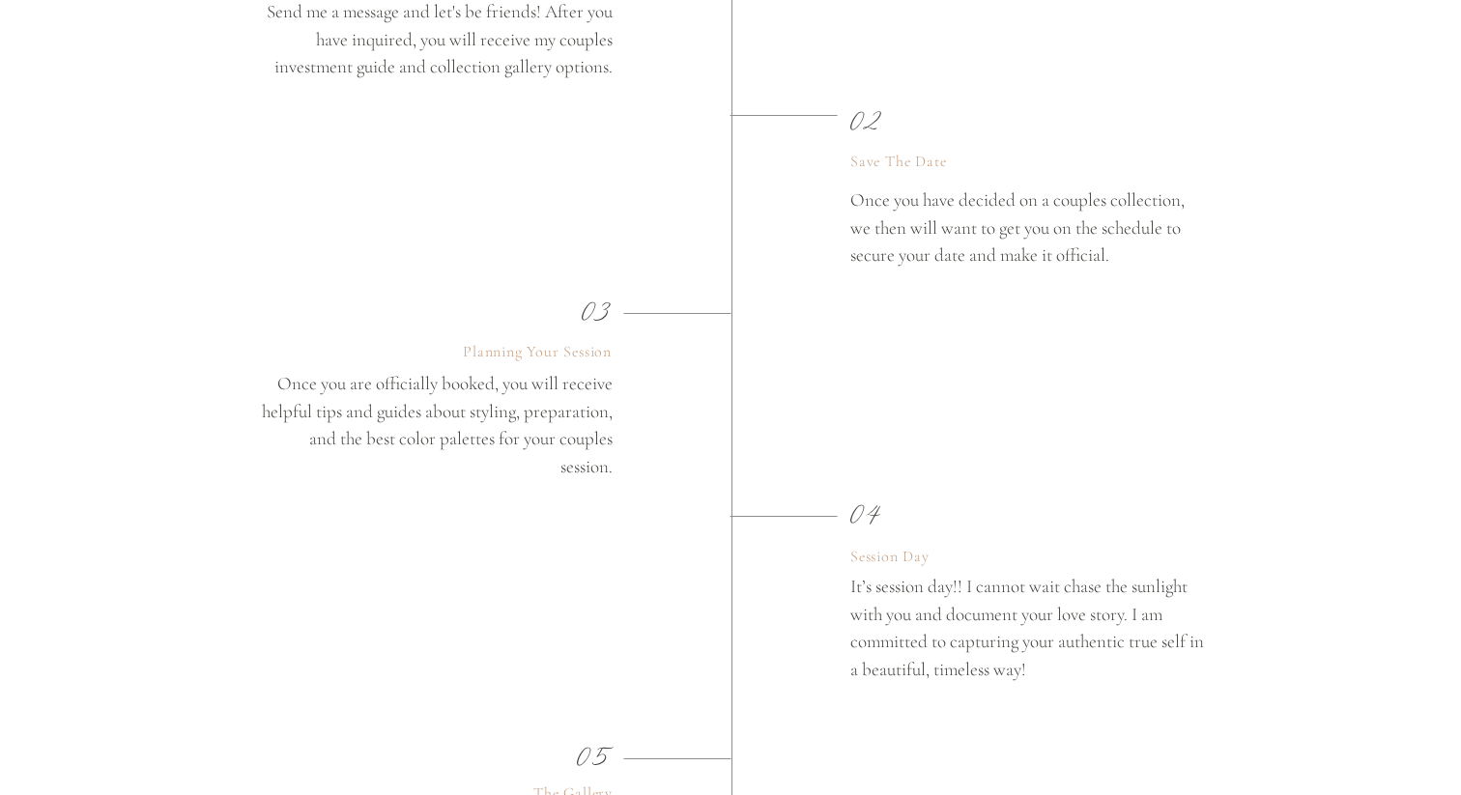
drag, startPoint x: 852, startPoint y: 253, endPoint x: 963, endPoint y: 251, distance: 110.2
click at [963, 251] on p "Once you have decided on a couples collection, we then will want to get you on …" at bounding box center [1027, 234] width 354 height 94
copy p "secure your date"
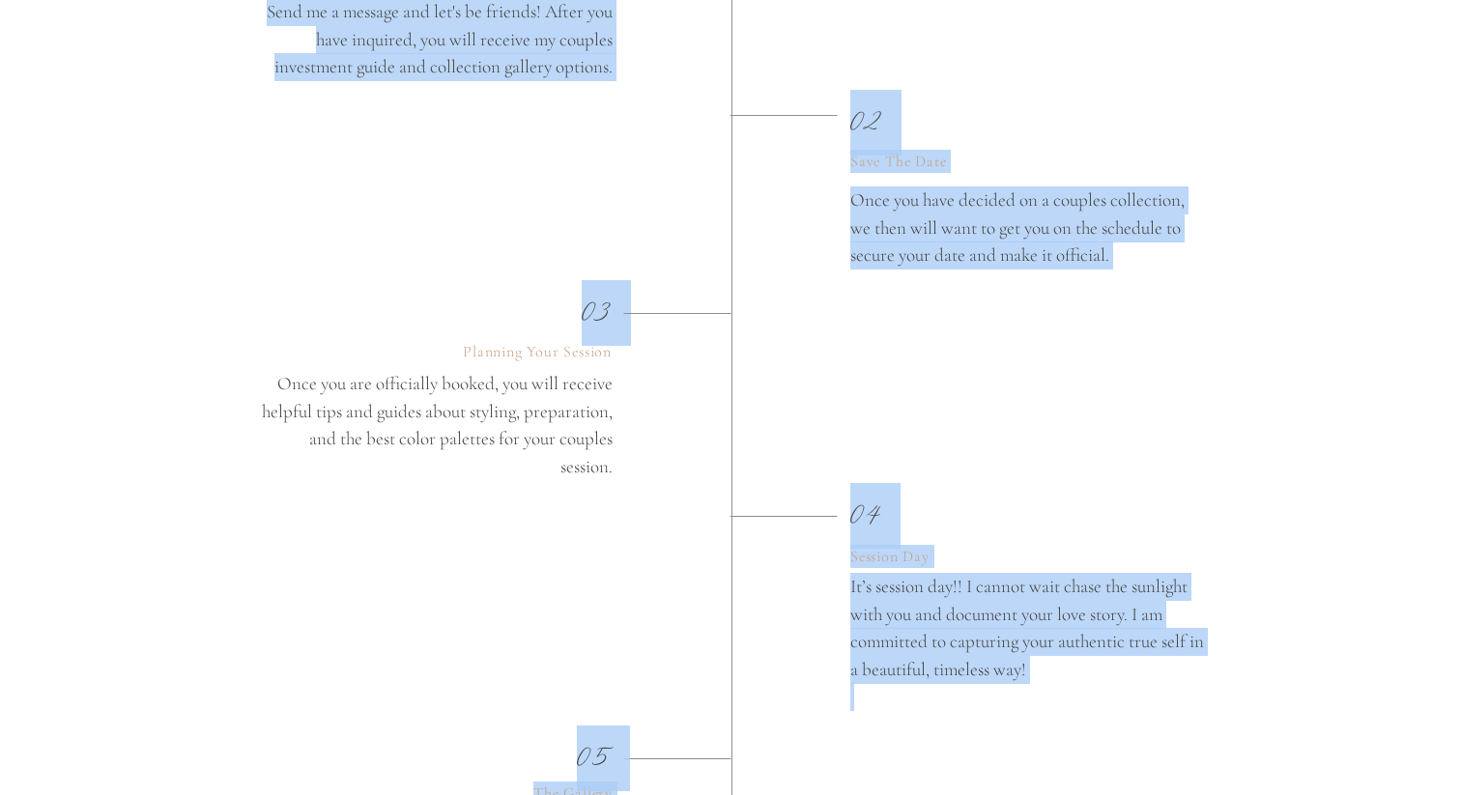
drag, startPoint x: 276, startPoint y: 383, endPoint x: 613, endPoint y: 468, distance: 346.9
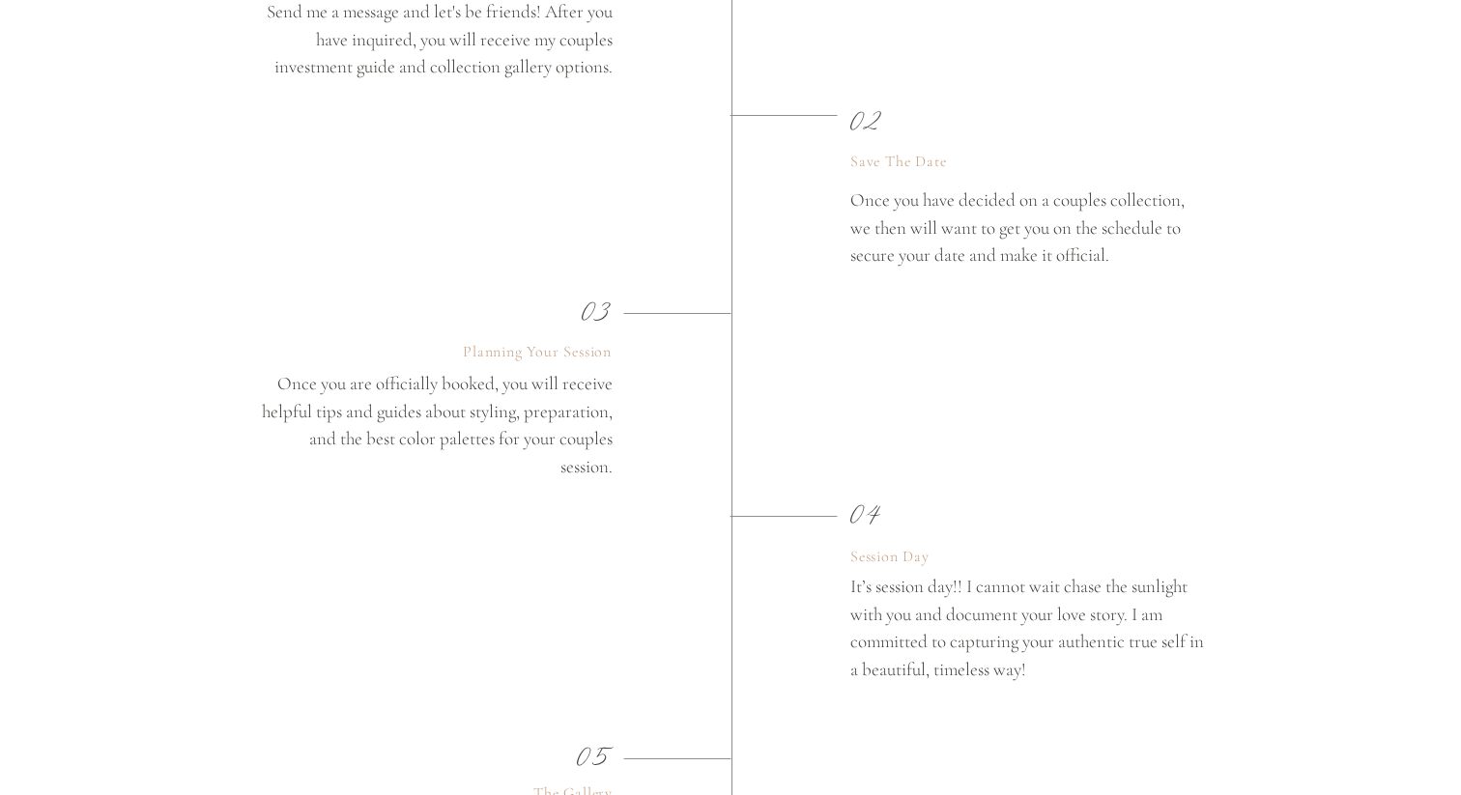
click at [608, 466] on p "Once you are officially booked, you will receive helpful tips and guides about …" at bounding box center [436, 426] width 354 height 113
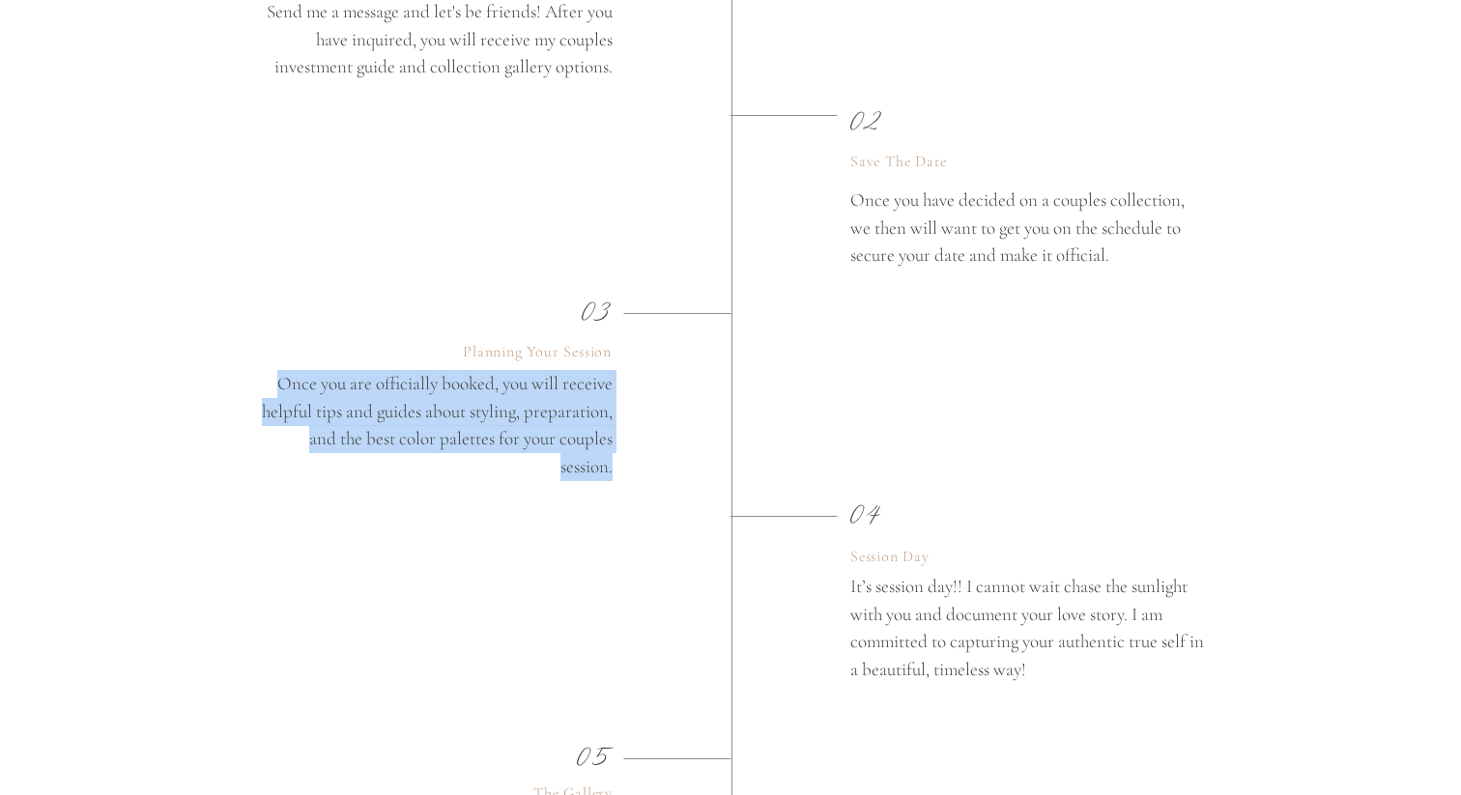
drag, startPoint x: 278, startPoint y: 381, endPoint x: 612, endPoint y: 465, distance: 343.9
click at [612, 465] on p "Once you are officially booked, you will receive helpful tips and guides about …" at bounding box center [436, 426] width 354 height 113
copy p "Once you are officially booked, you will receive helpful tips and guides about …"
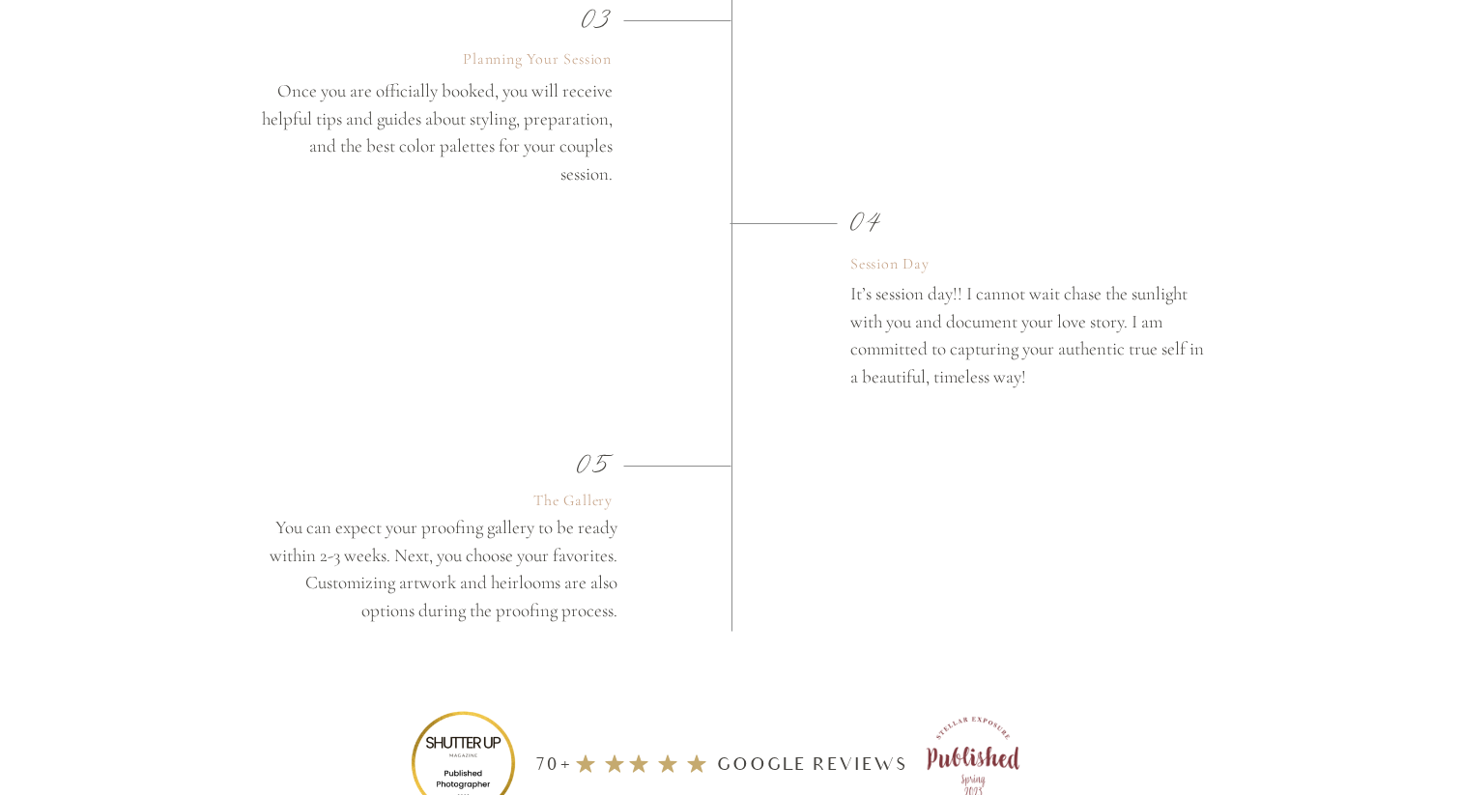
scroll to position [3713, 0]
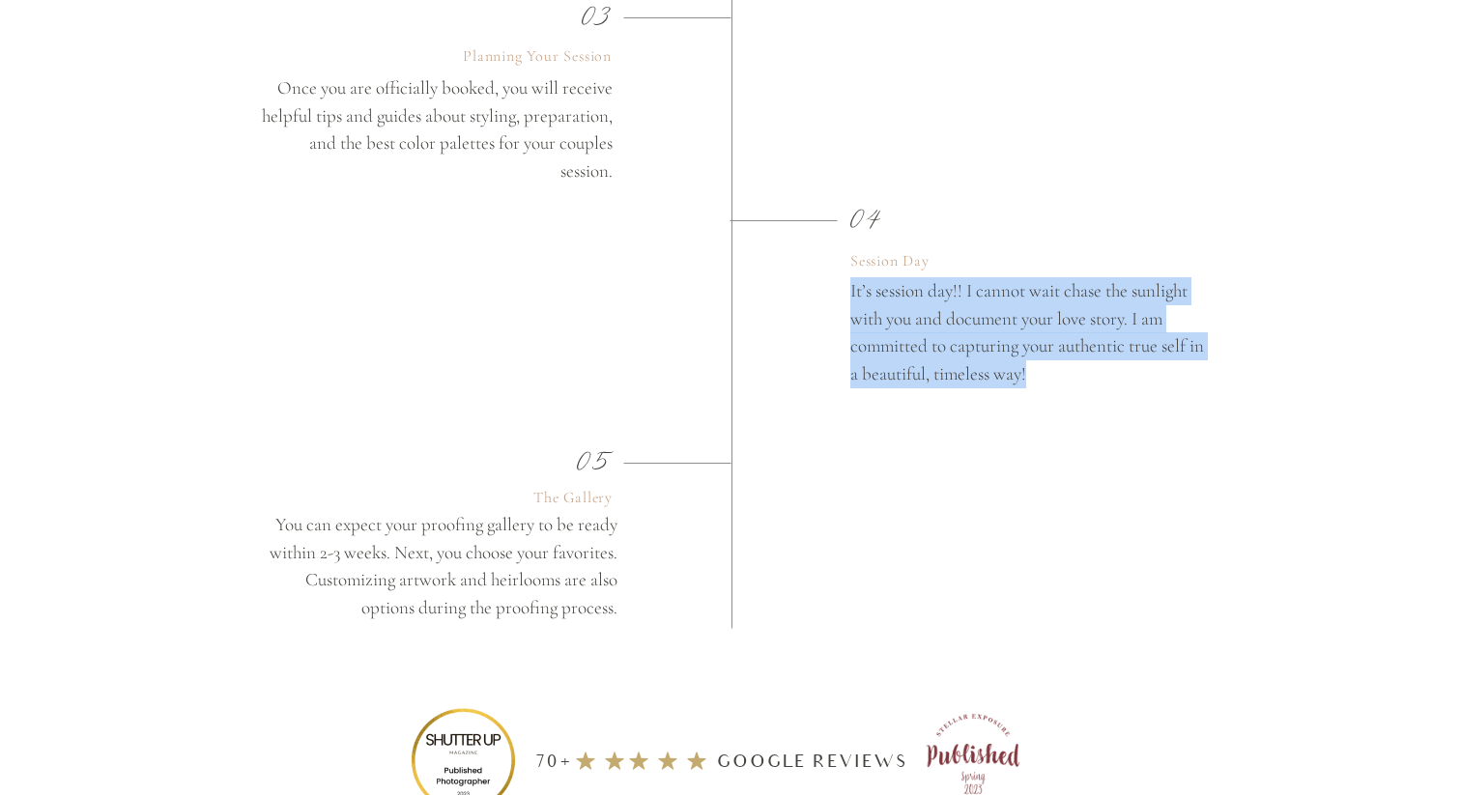
drag, startPoint x: 851, startPoint y: 292, endPoint x: 1054, endPoint y: 370, distance: 217.5
click at [1054, 370] on p "It’s session day!! I cannot wait chase the sunlight with you and document your …" at bounding box center [1027, 334] width 354 height 115
copy p "It’s session day!! I cannot wait chase the sunlight with you and document your …"
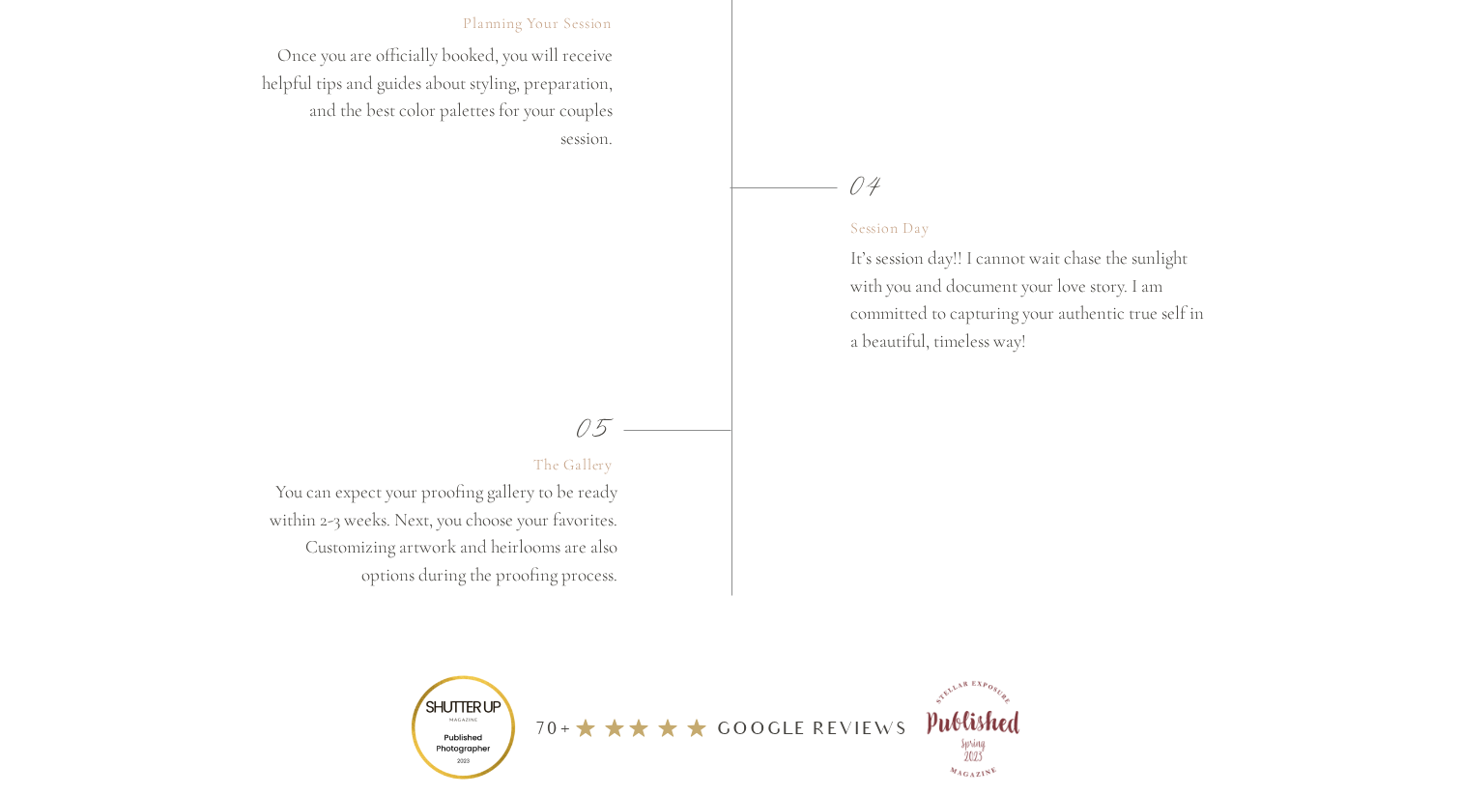
scroll to position [3757, 0]
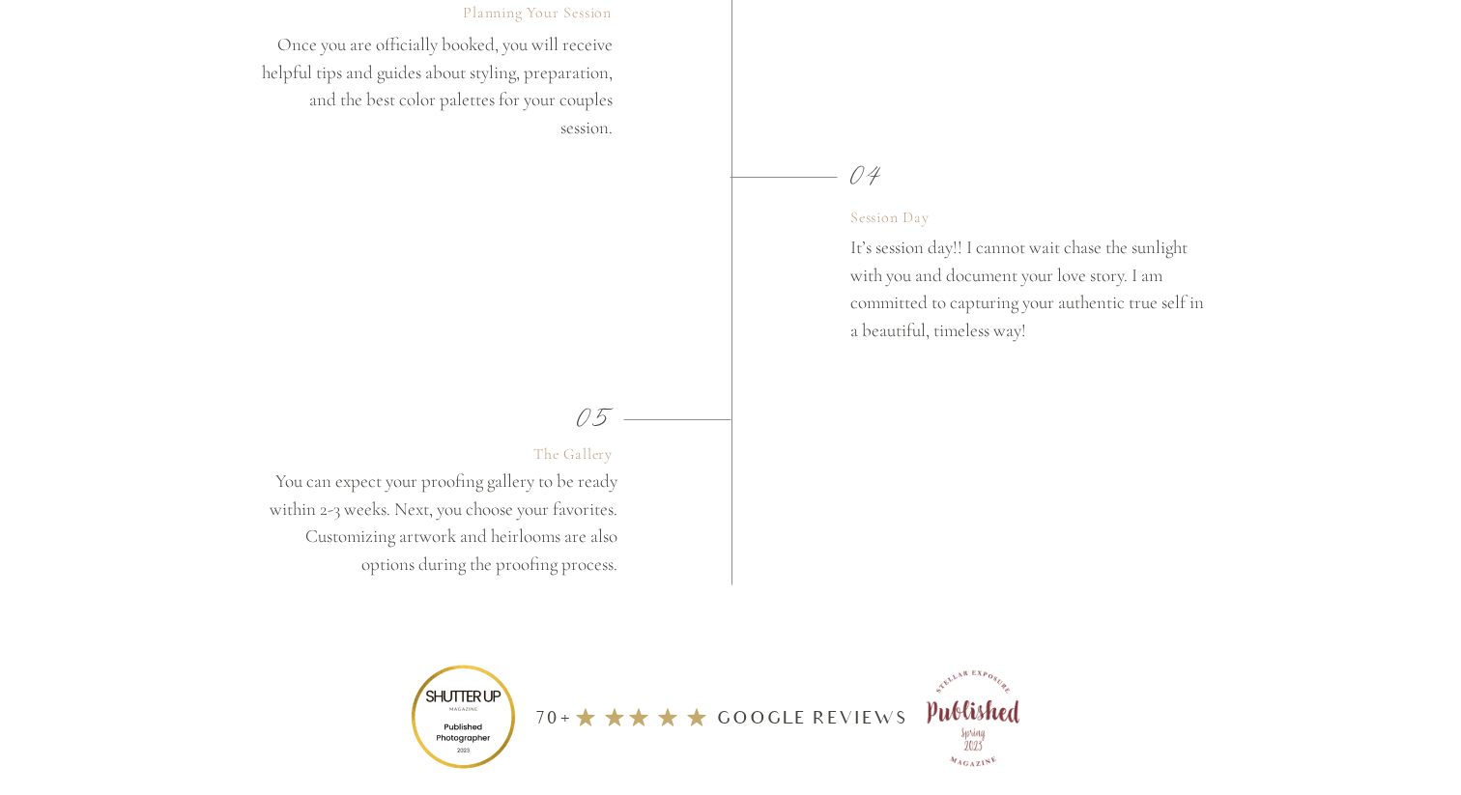
drag, startPoint x: 278, startPoint y: 483, endPoint x: 383, endPoint y: 505, distance: 106.7
click at [383, 505] on p "You can expect your proofing gallery to be ready within 2-3 weeks. Next, you ch…" at bounding box center [441, 561] width 354 height 186
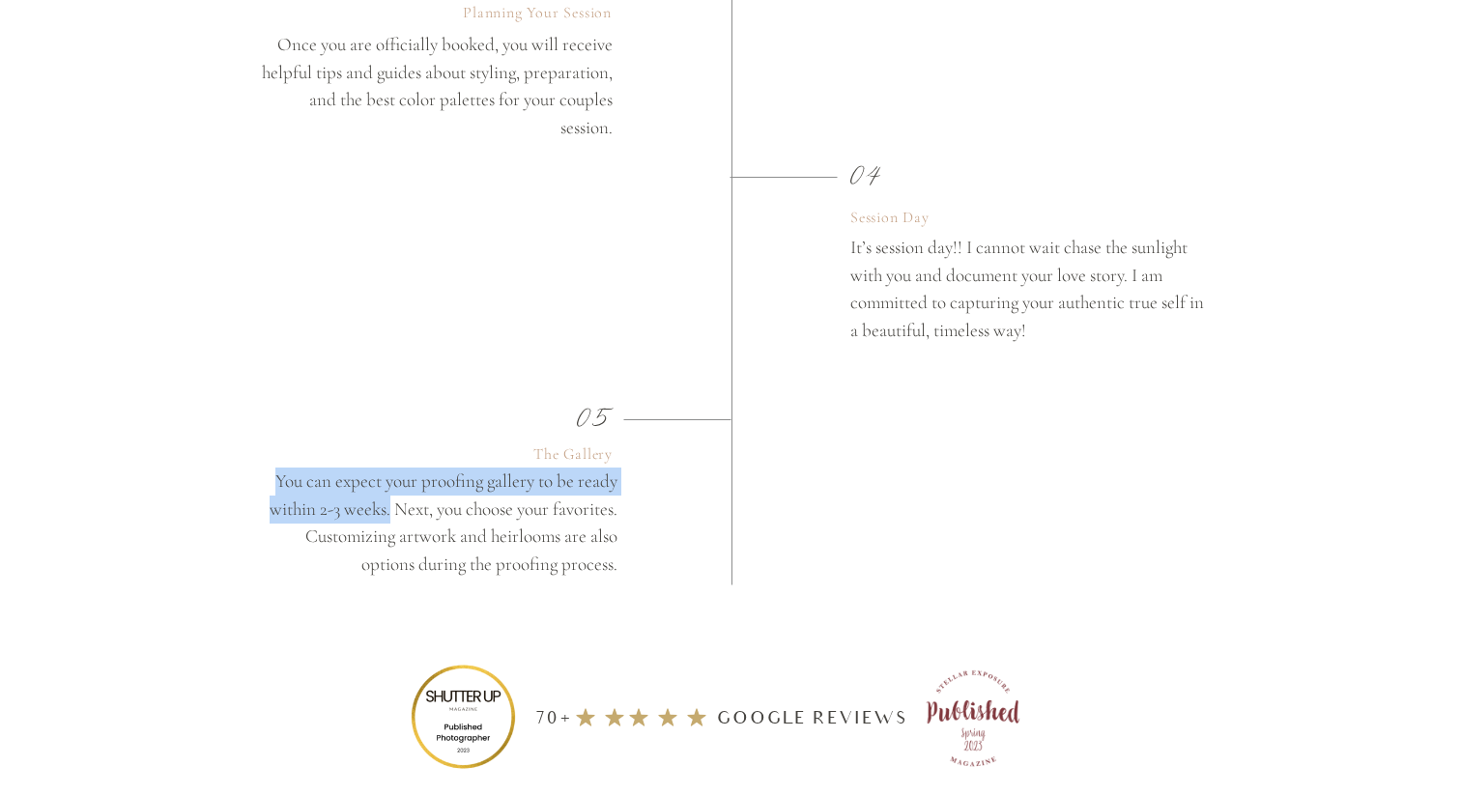
drag, startPoint x: 274, startPoint y: 476, endPoint x: 386, endPoint y: 498, distance: 114.1
click at [386, 498] on p "You can expect your proofing gallery to be ready within 2-3 weeks. Next, you ch…" at bounding box center [441, 561] width 354 height 186
copy p "You can expect your proofing gallery to be ready within 2-3 weeks."
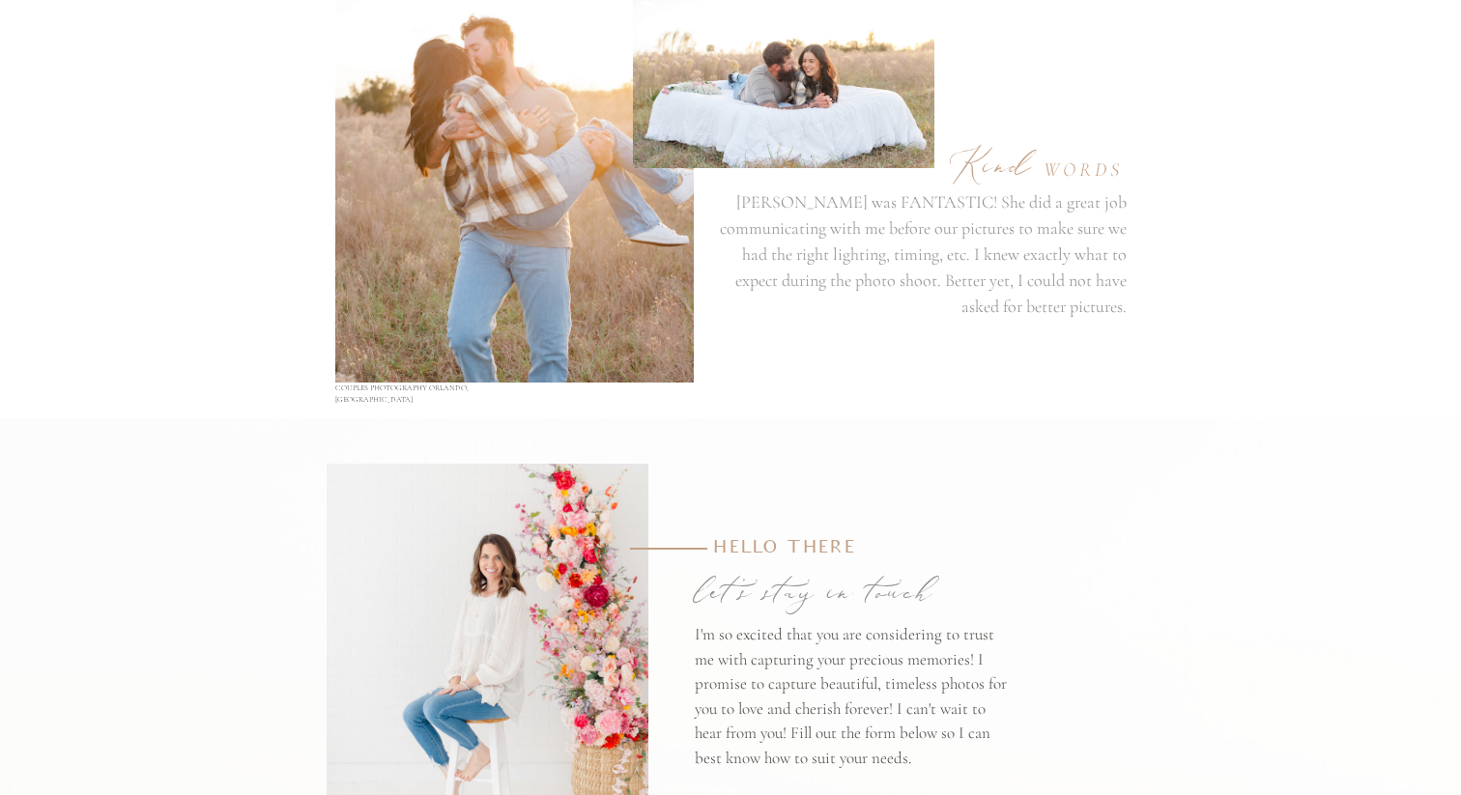
scroll to position [7157, 0]
